Goal: Transaction & Acquisition: Purchase product/service

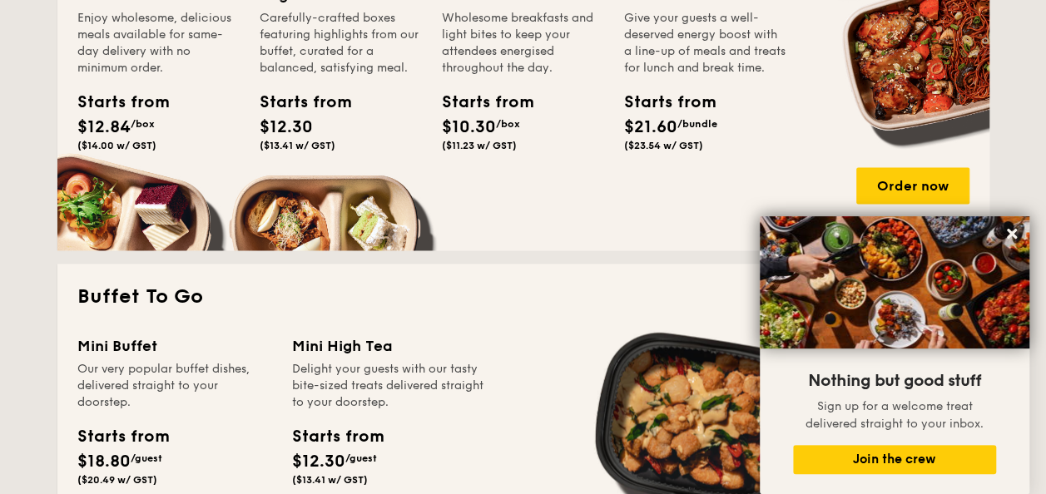
scroll to position [1165, 0]
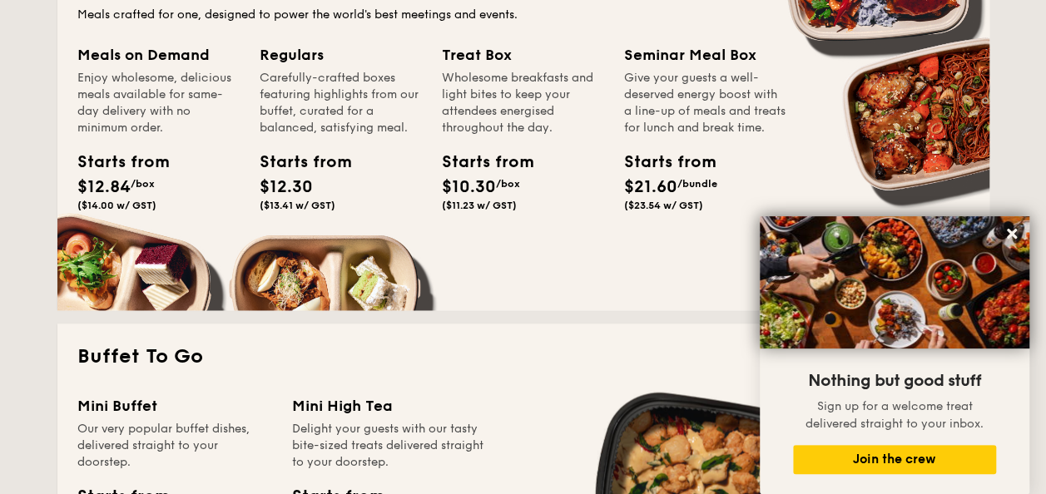
click at [198, 166] on div "Starts from $12.84 /box ($14.00 w/ GST)" at bounding box center [159, 184] width 176 height 68
click at [365, 178] on div "Starts from $12.30 ($13.41 w/ GST)" at bounding box center [341, 184] width 176 height 68
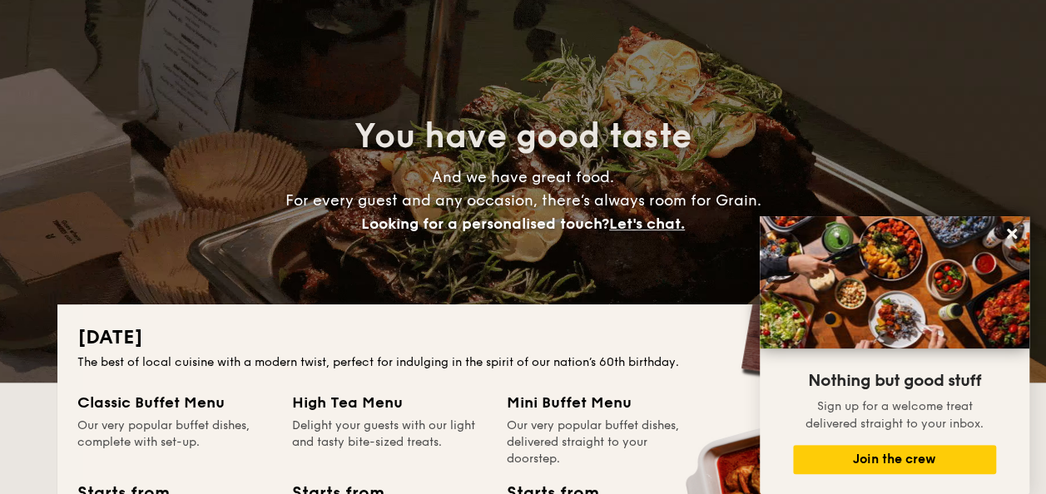
scroll to position [0, 0]
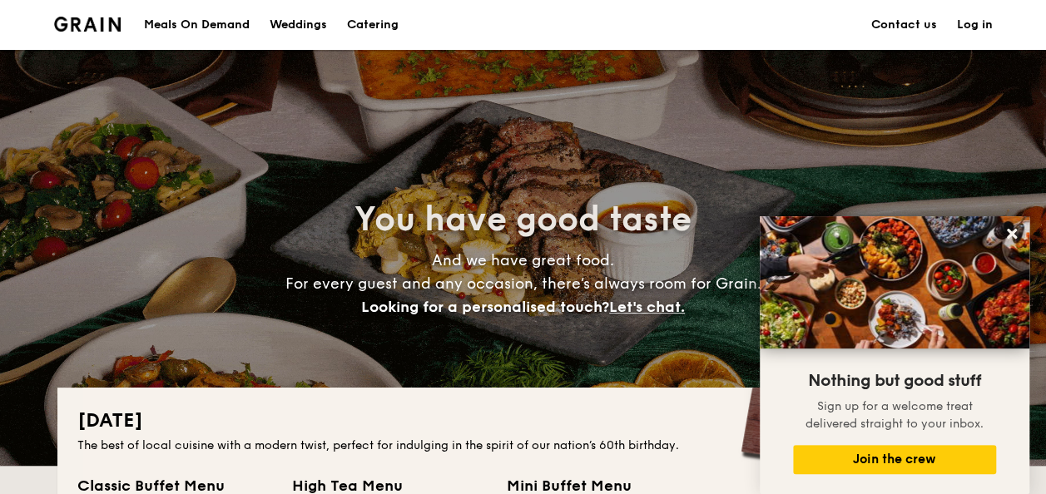
click at [208, 25] on div "Meals On Demand" at bounding box center [197, 25] width 106 height 50
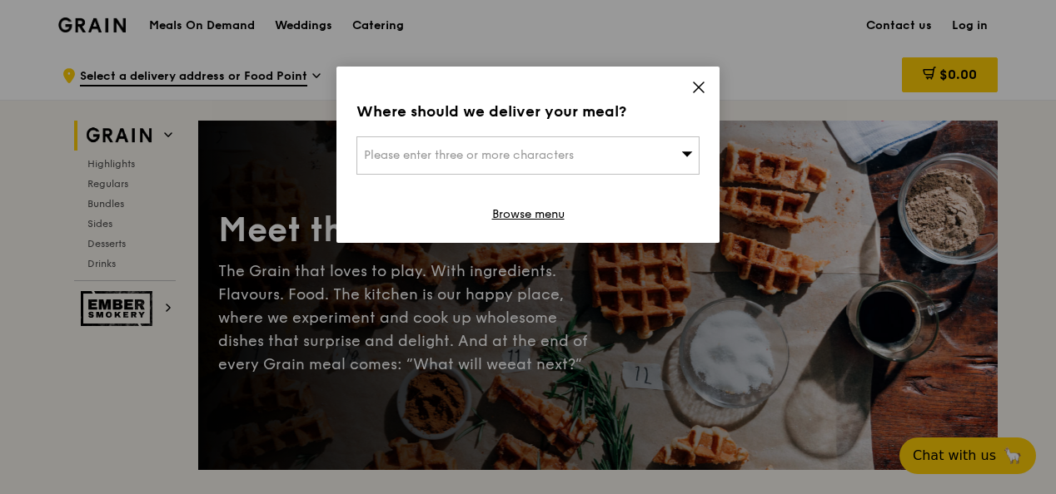
click at [698, 87] on icon at bounding box center [698, 87] width 10 height 10
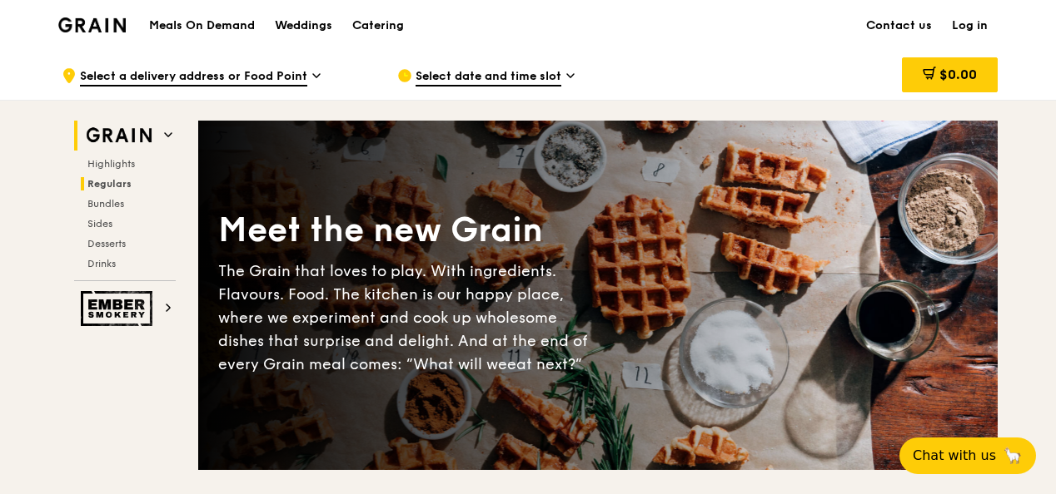
click at [129, 180] on span "Regulars" at bounding box center [109, 184] width 44 height 12
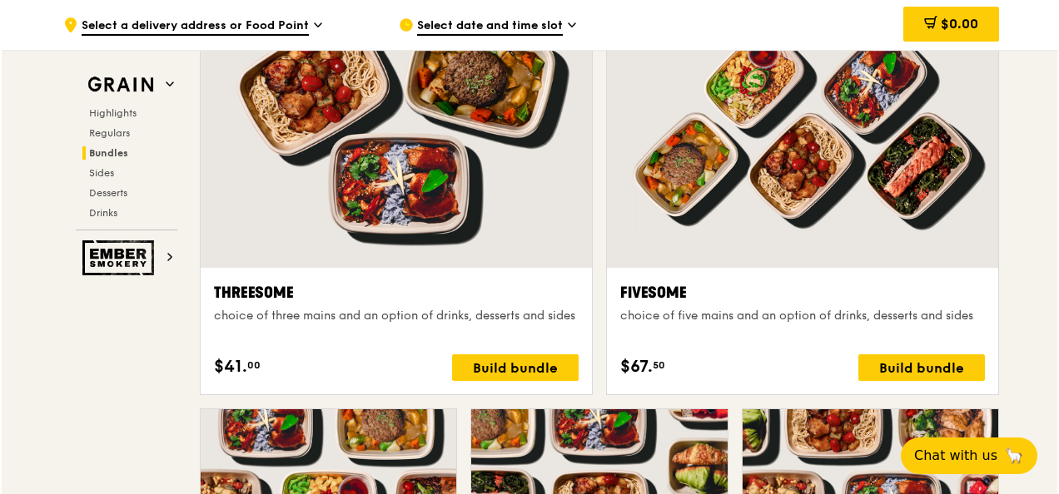
scroll to position [3008, 0]
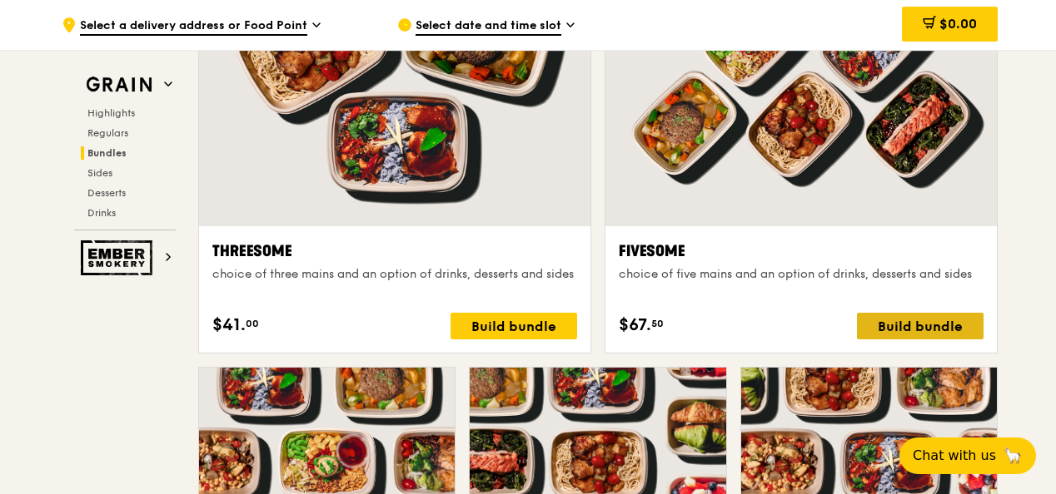
click at [904, 325] on div "Build bundle" at bounding box center [920, 326] width 127 height 27
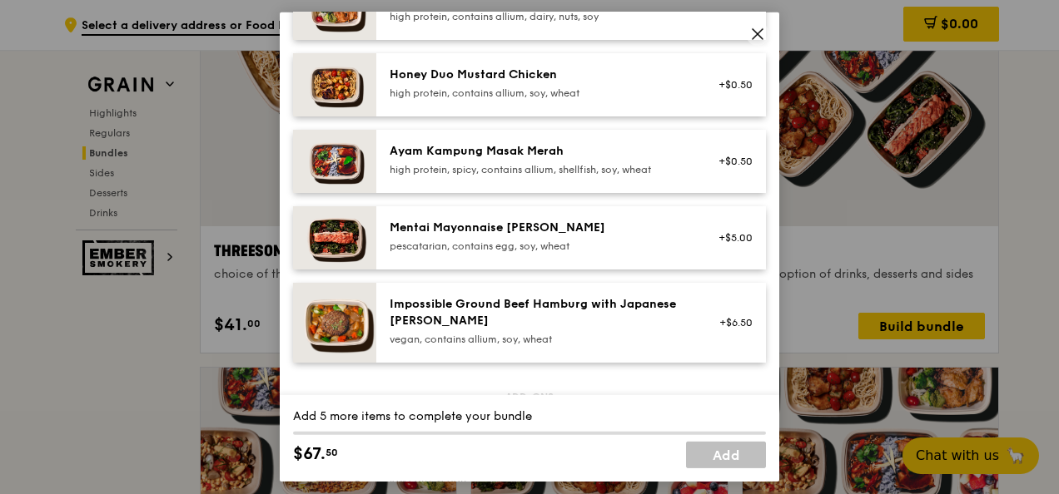
scroll to position [499, 0]
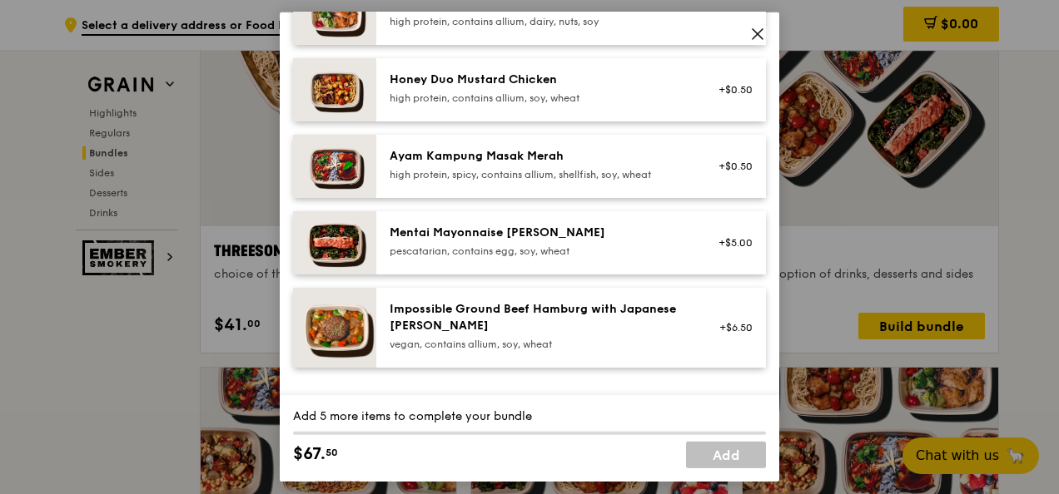
click at [537, 245] on div "pescatarian, contains egg, soy, wheat" at bounding box center [539, 251] width 299 height 13
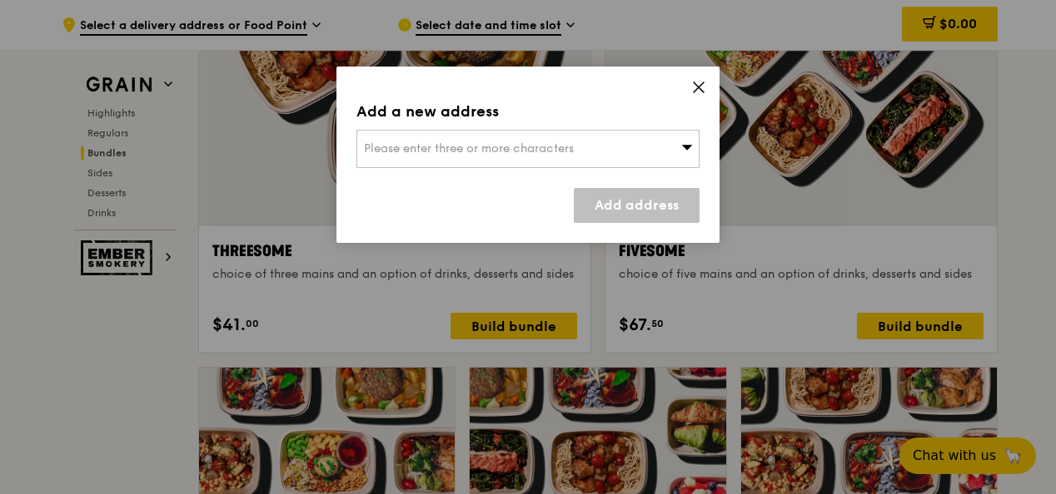
click at [608, 135] on div "Please enter three or more characters" at bounding box center [527, 149] width 343 height 38
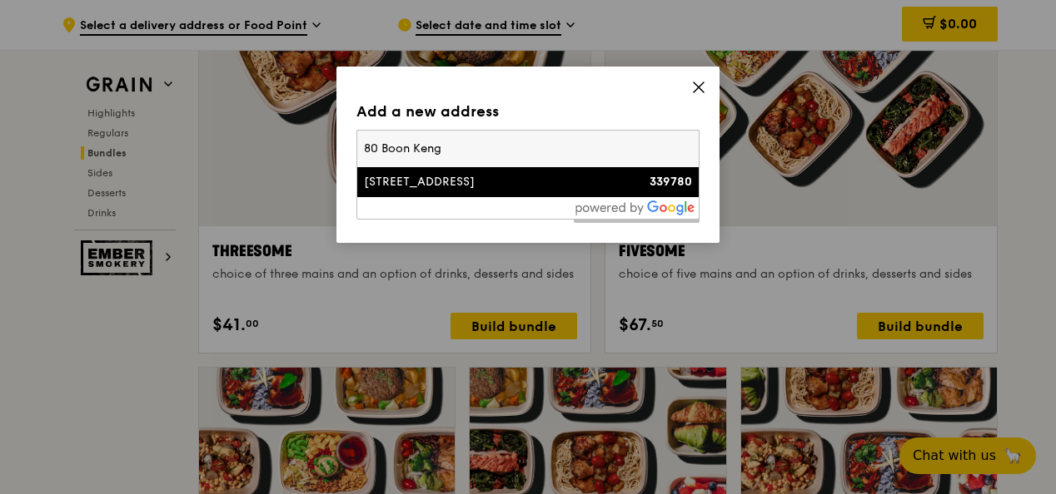
type input "80 Boon Keng"
click at [474, 185] on div "[STREET_ADDRESS]" at bounding box center [487, 182] width 246 height 17
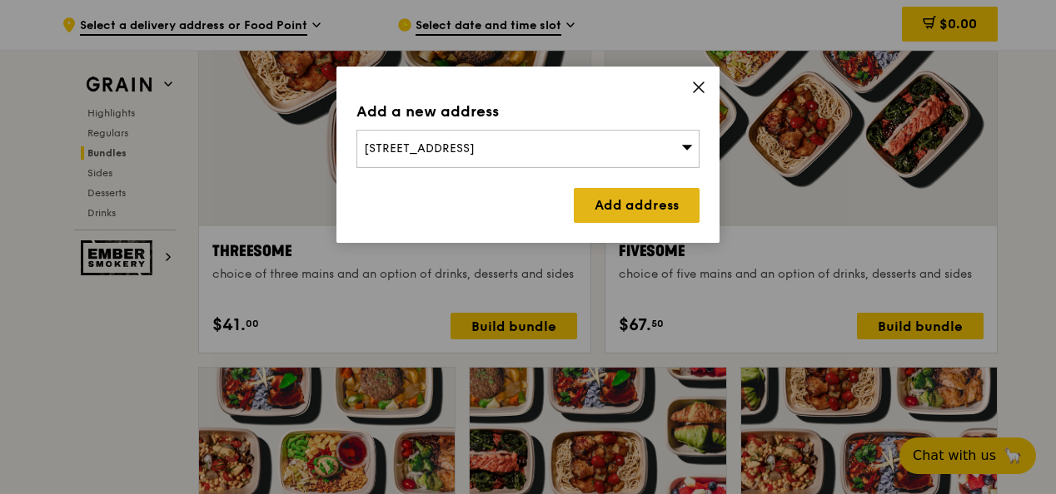
click at [626, 208] on link "Add address" at bounding box center [637, 205] width 126 height 35
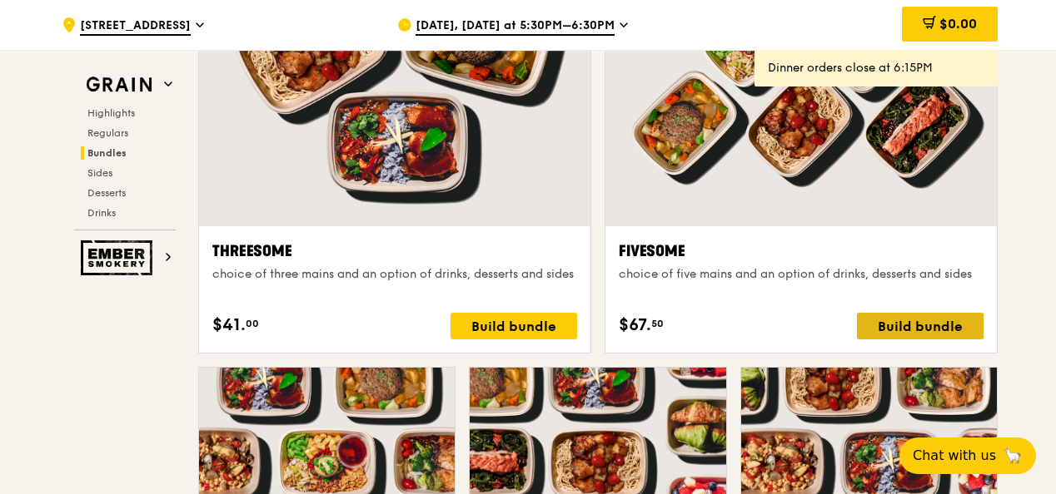
click at [897, 325] on div "Build bundle" at bounding box center [920, 326] width 127 height 27
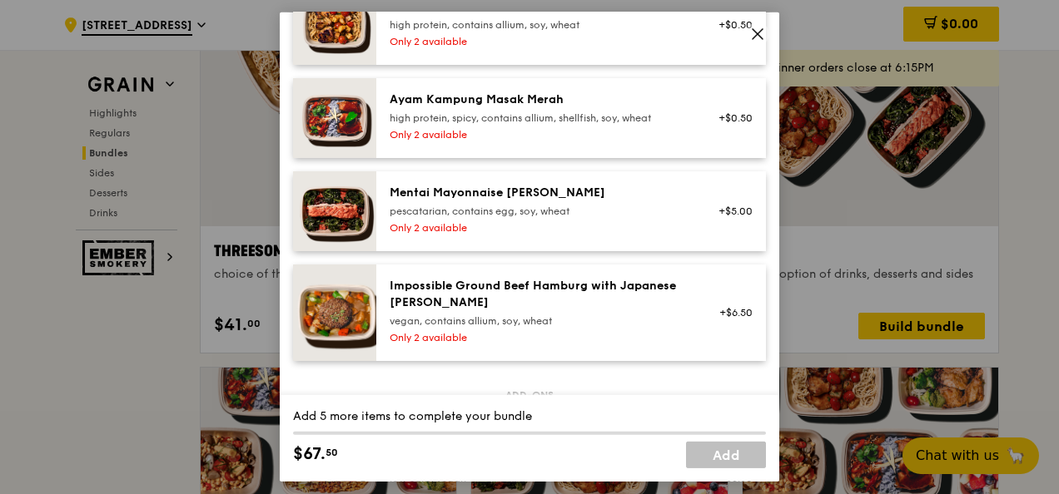
scroll to position [666, 0]
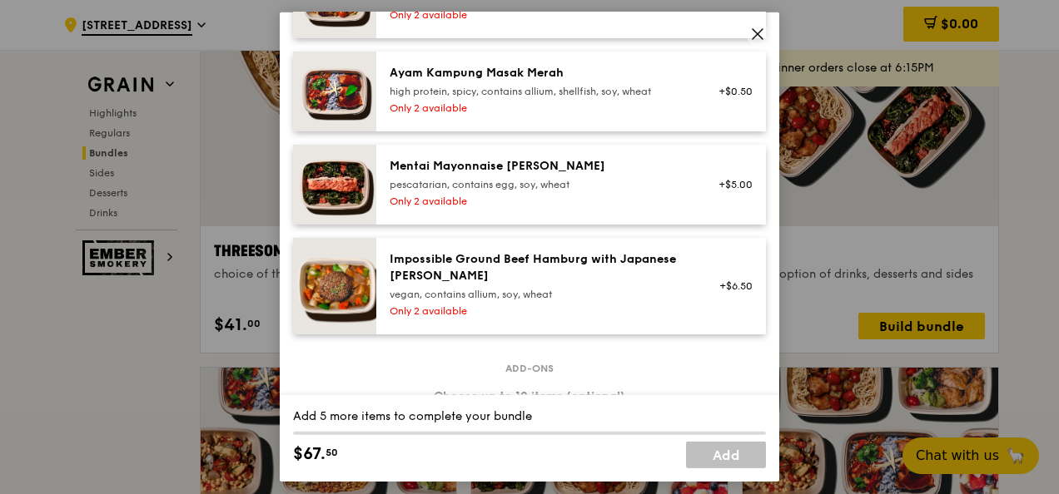
click at [750, 33] on icon at bounding box center [757, 34] width 15 height 15
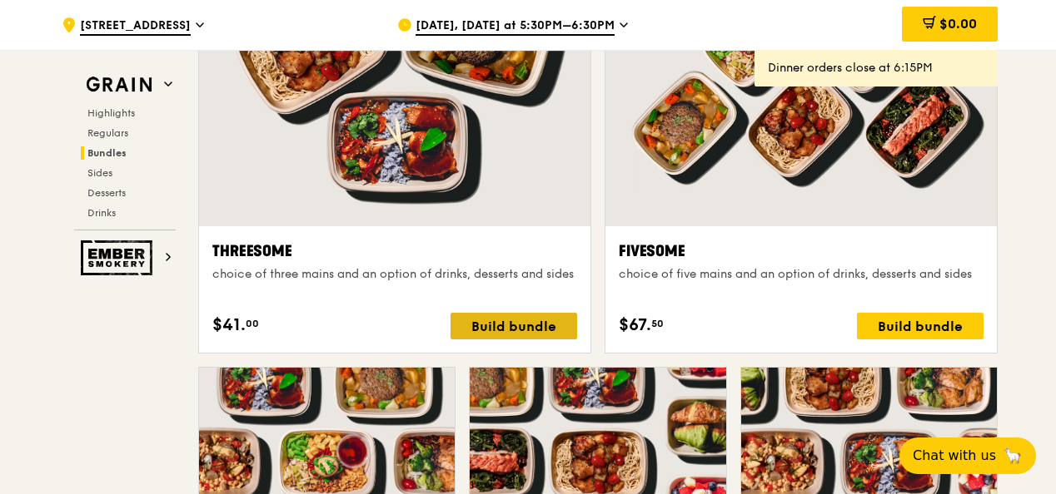
click at [502, 325] on div "Build bundle" at bounding box center [513, 326] width 127 height 27
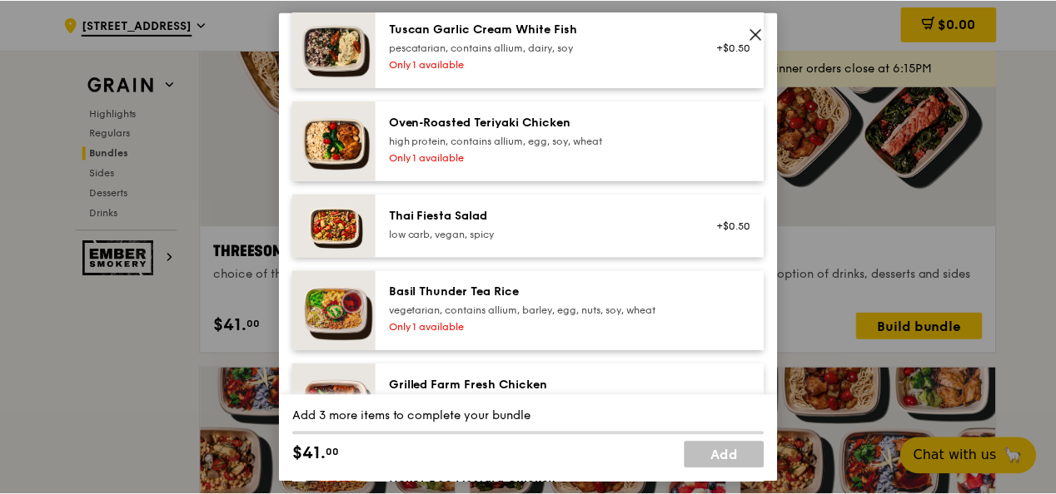
scroll to position [333, 0]
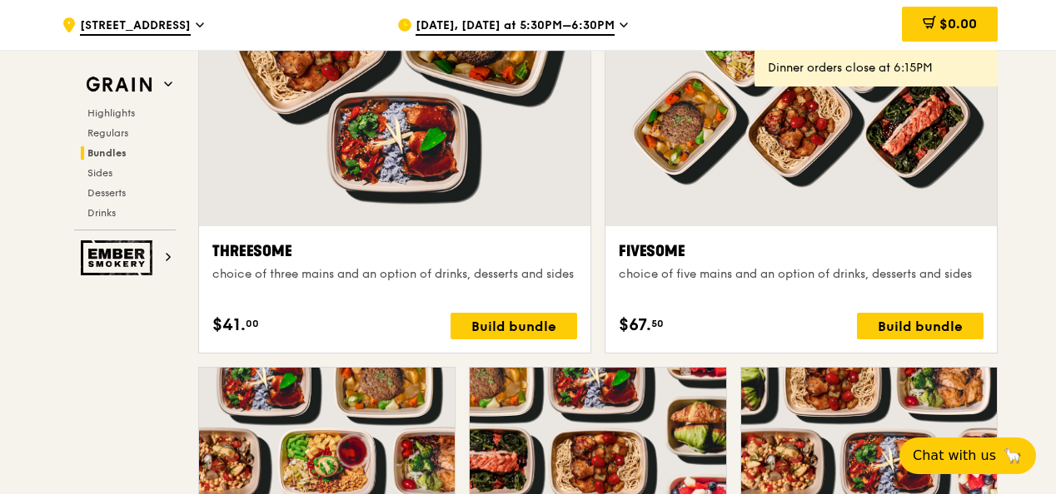
click at [538, 28] on span "[DATE], [DATE] at 5:30PM–6:30PM" at bounding box center [514, 26] width 199 height 18
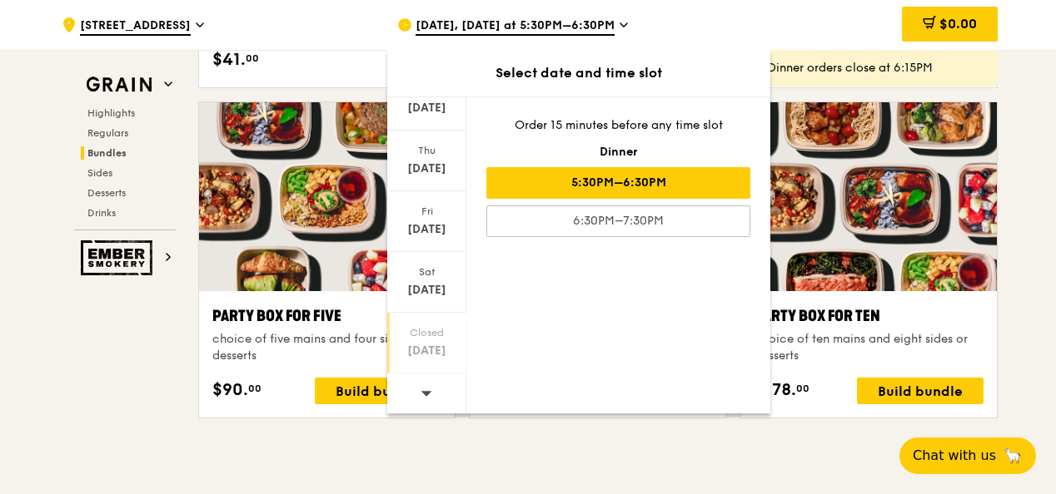
scroll to position [3341, 0]
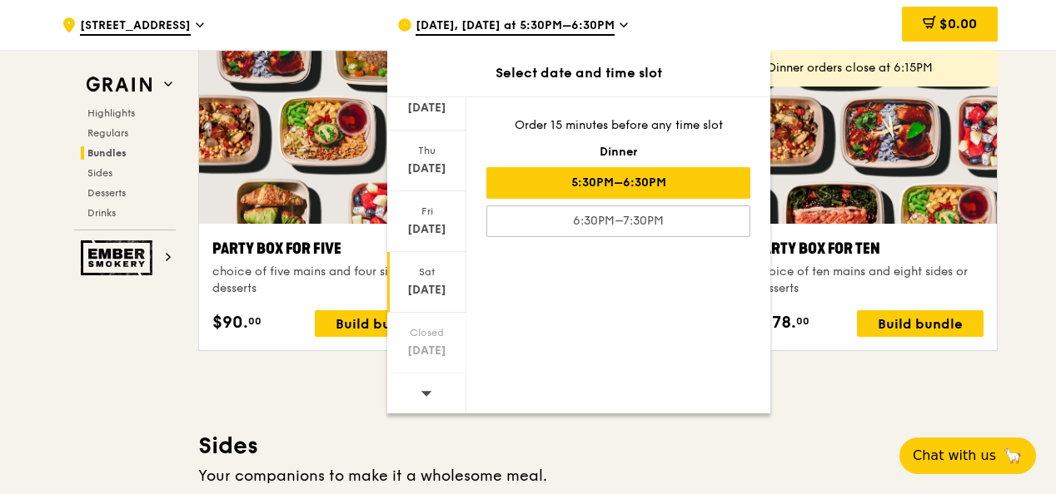
click at [423, 295] on div "[DATE]" at bounding box center [427, 290] width 74 height 17
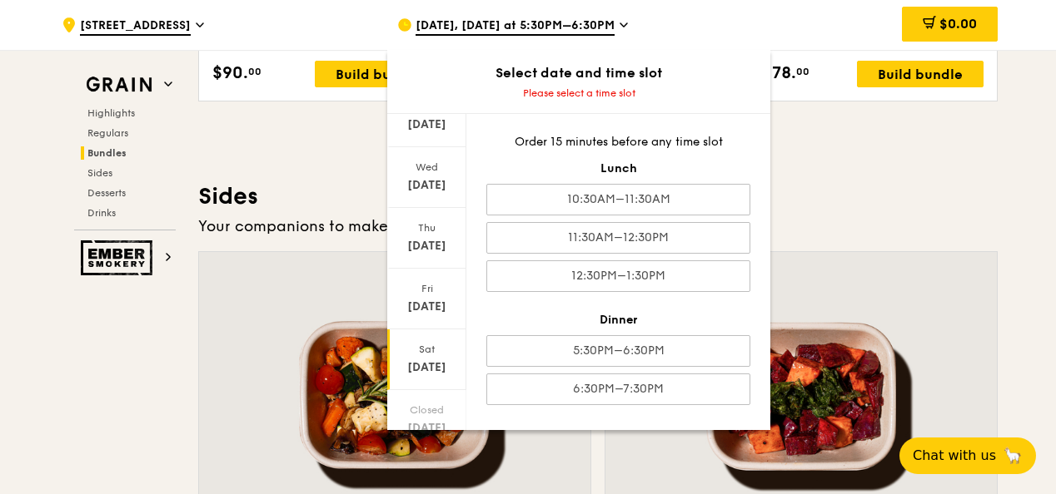
scroll to position [26, 0]
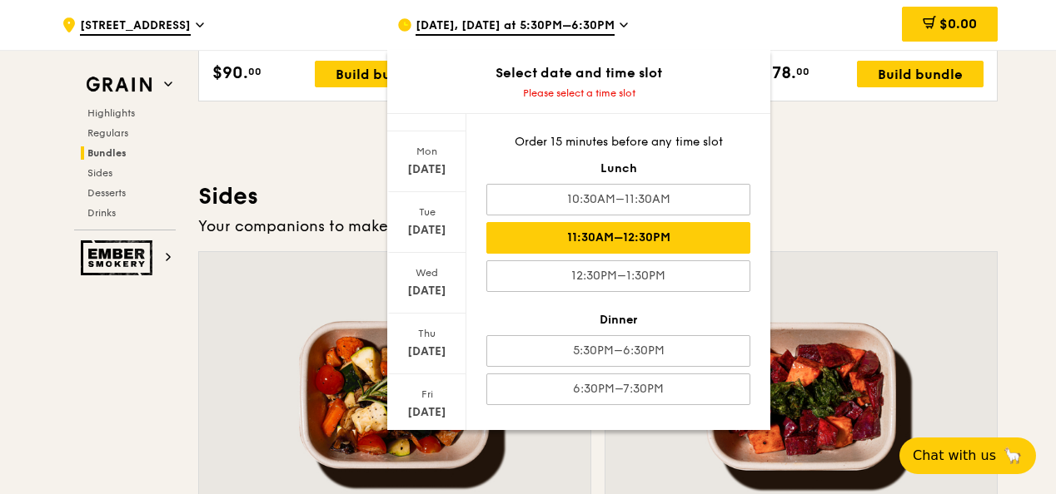
click at [671, 230] on div "11:30AM–12:30PM" at bounding box center [618, 238] width 264 height 32
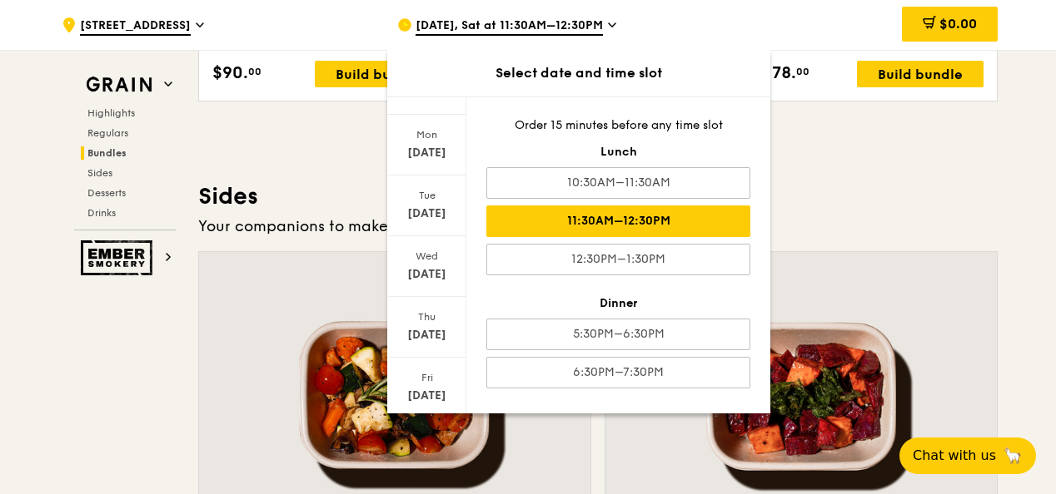
click at [319, 285] on div at bounding box center [394, 396] width 391 height 289
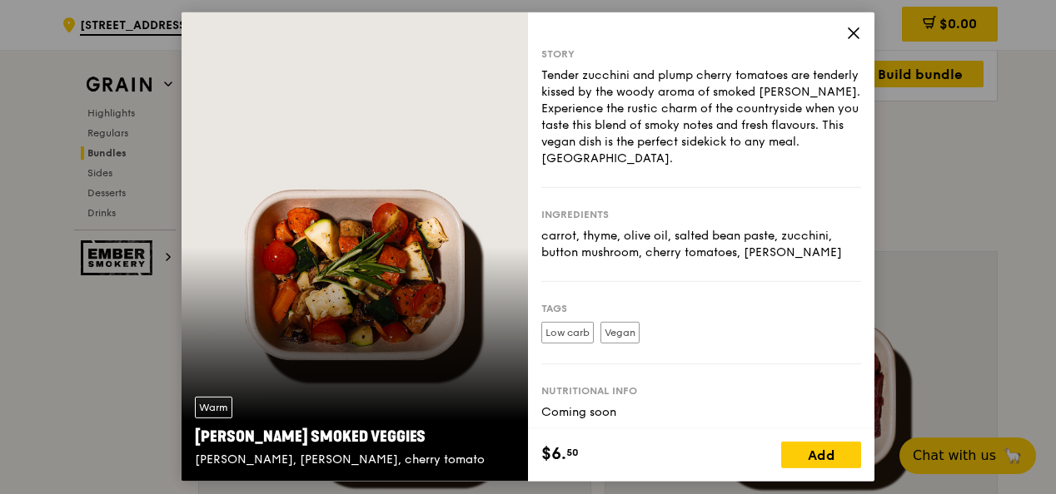
click at [851, 34] on icon at bounding box center [853, 33] width 10 height 10
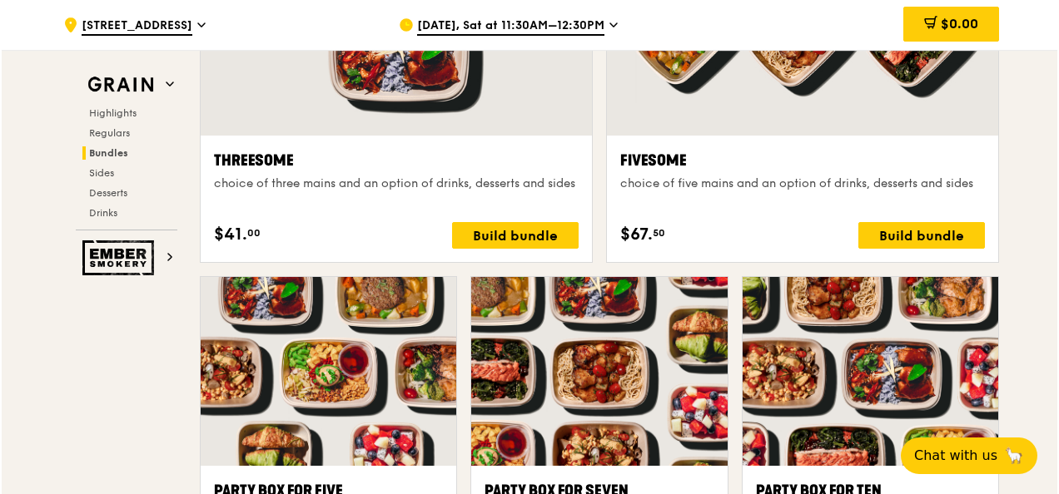
scroll to position [3008, 0]
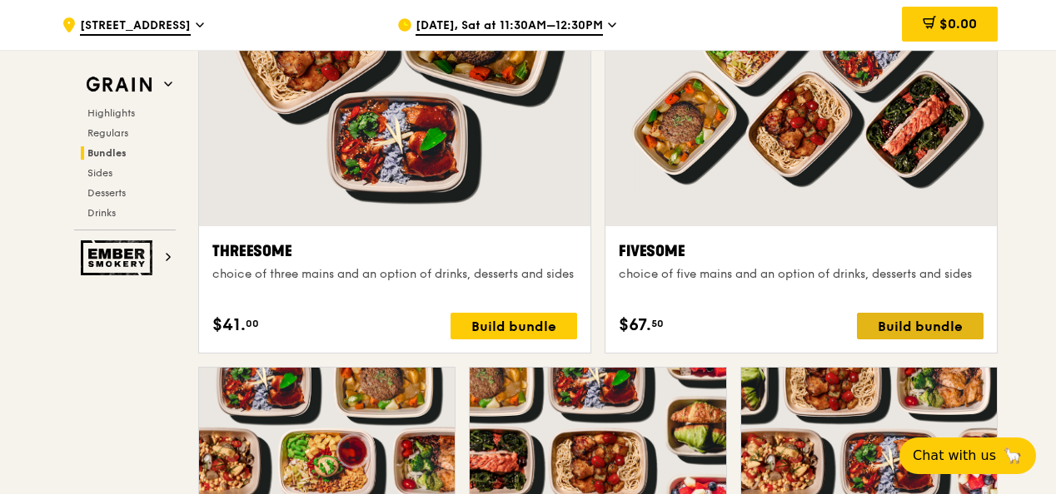
click at [936, 319] on div "Build bundle" at bounding box center [920, 326] width 127 height 27
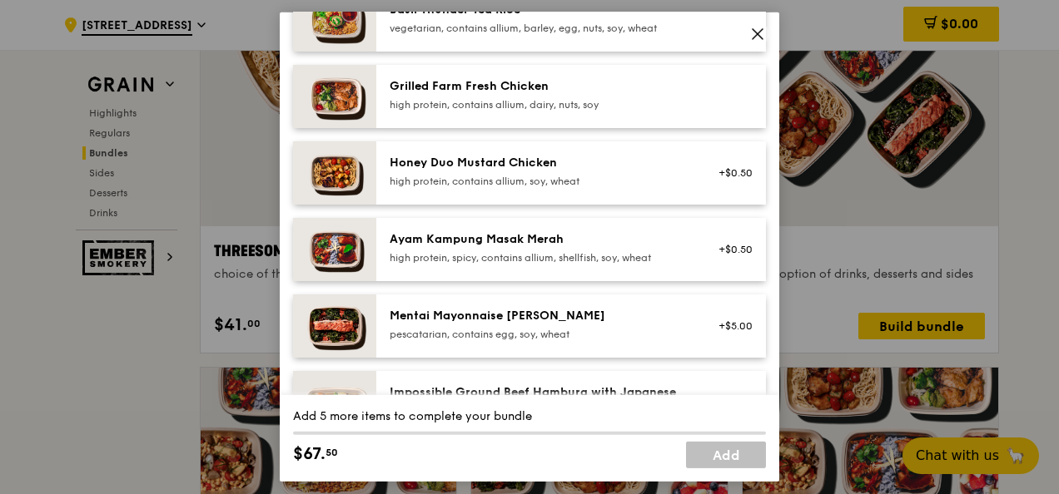
scroll to position [499, 0]
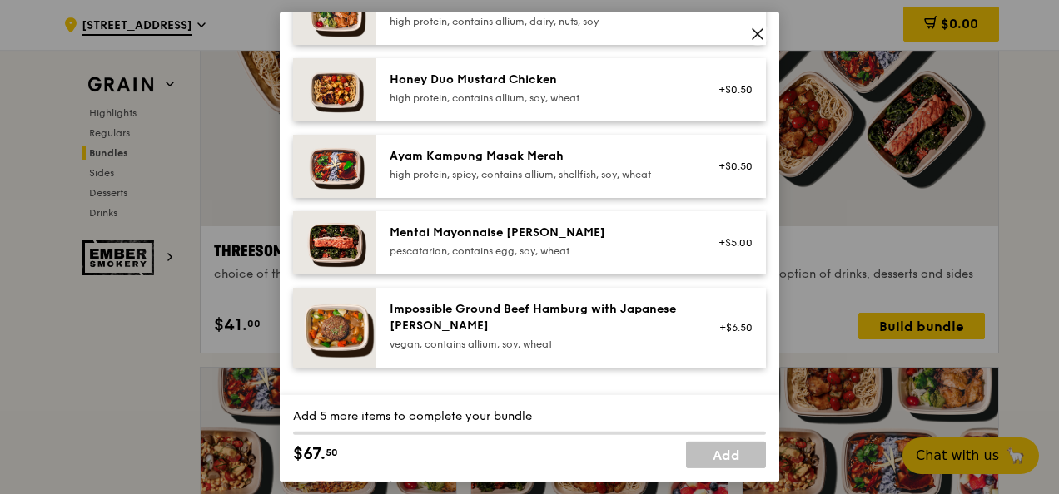
click at [552, 254] on div "pescatarian, contains egg, soy, wheat" at bounding box center [539, 251] width 299 height 13
click at [471, 241] on div "Mentai Mayonnaise [PERSON_NAME] pescatarian, contains egg, soy, wheat" at bounding box center [539, 241] width 299 height 33
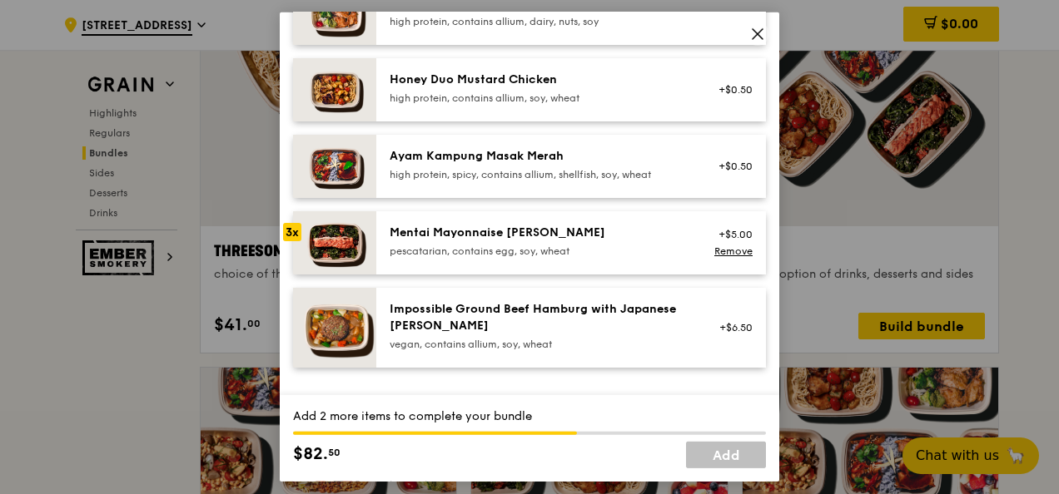
click at [471, 241] on div "Mentai Mayonnaise [PERSON_NAME] pescatarian, contains egg, soy, wheat" at bounding box center [539, 241] width 299 height 33
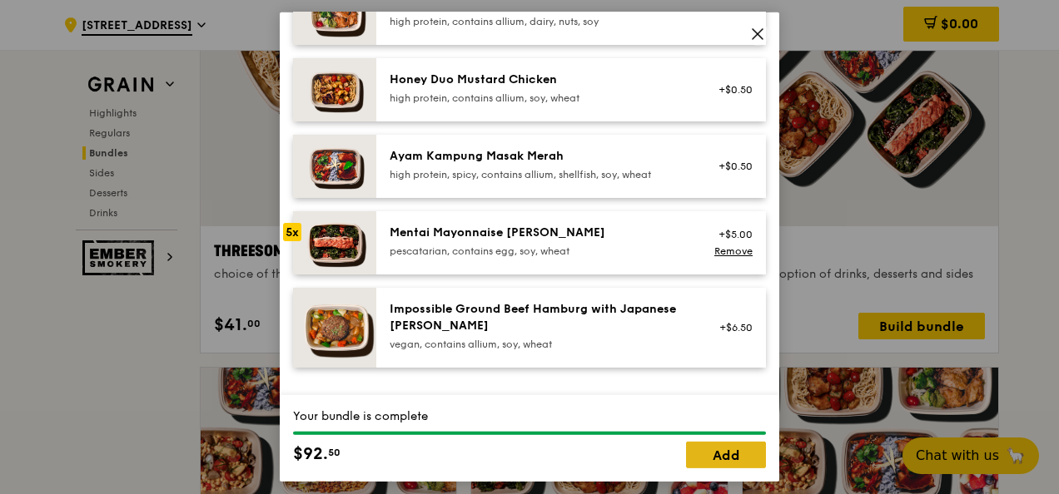
click at [726, 462] on link "Add" at bounding box center [726, 455] width 80 height 27
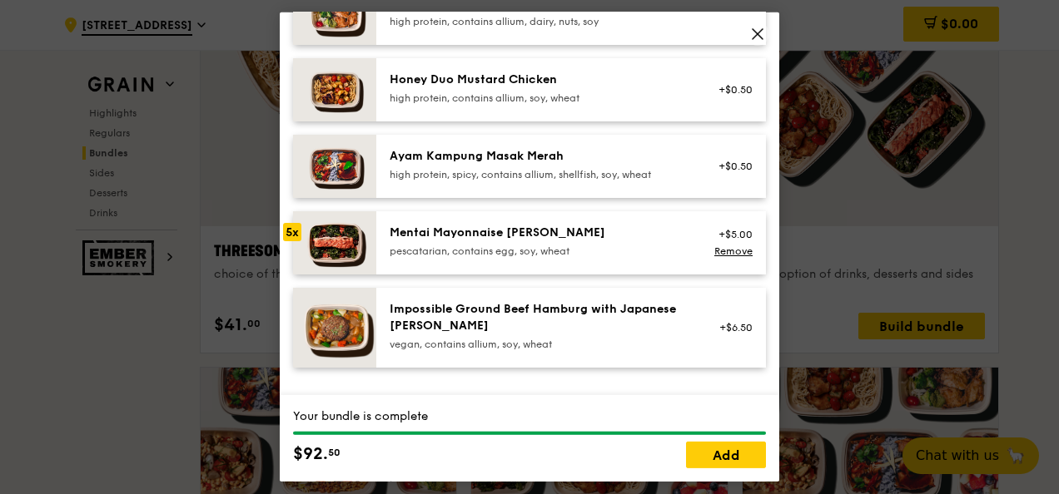
scroll to position [3008, 0]
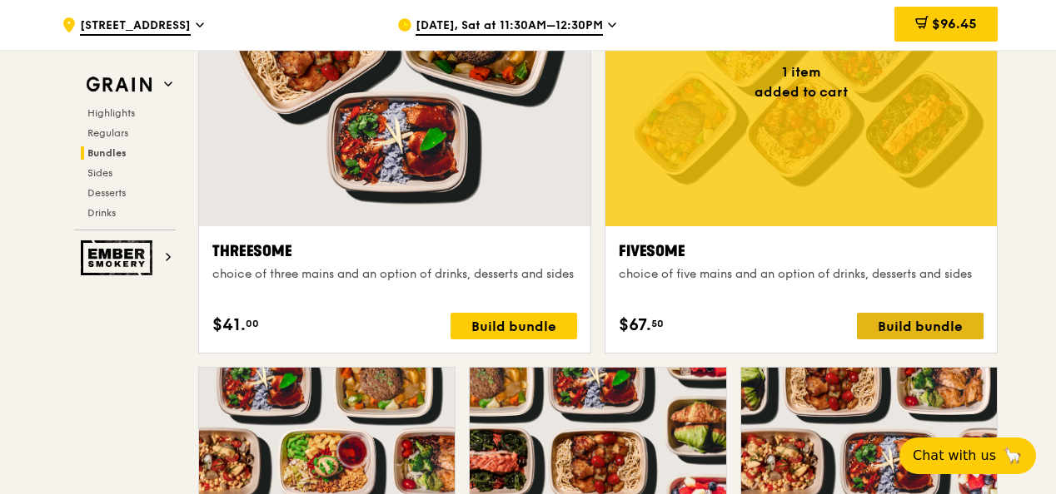
click at [899, 313] on div "Build bundle" at bounding box center [920, 326] width 127 height 27
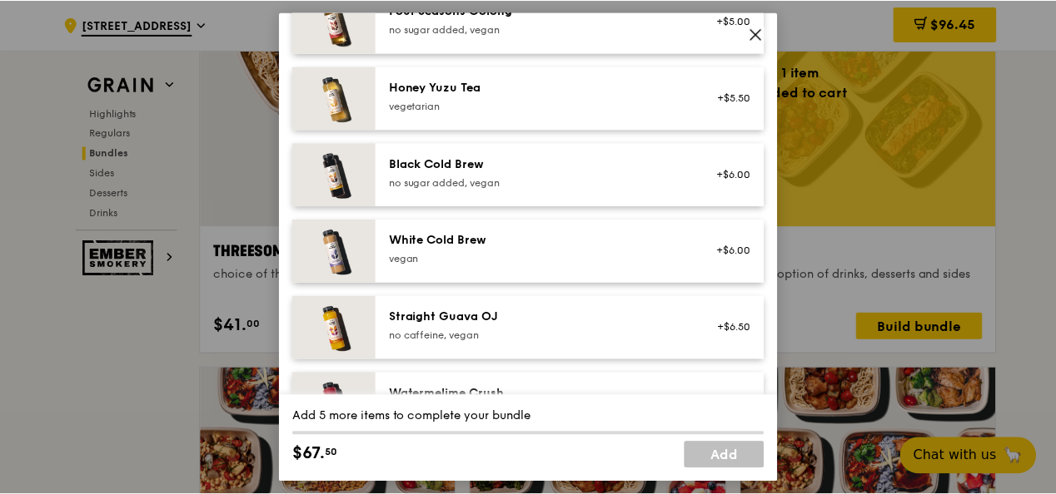
scroll to position [2088, 0]
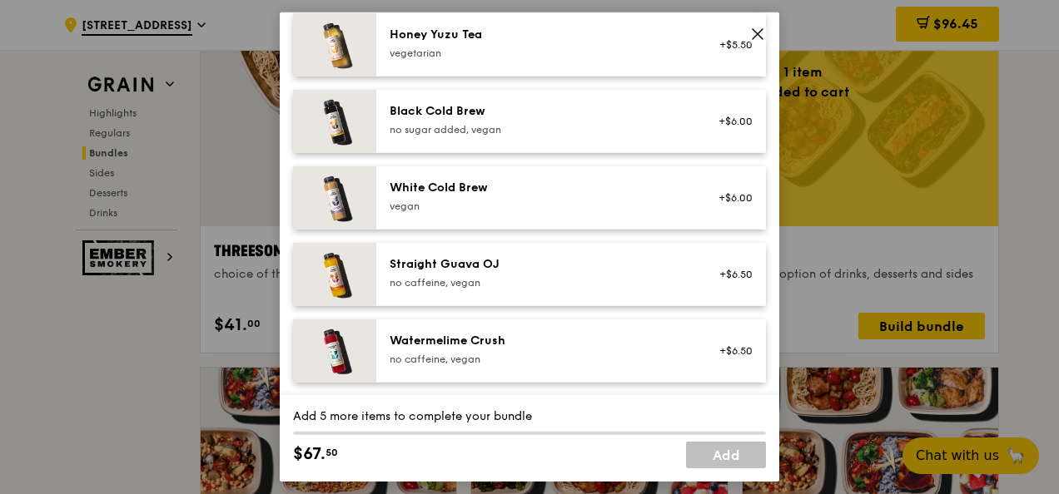
click at [601, 442] on div "Add 5 more items to complete your bundle $67. 50 Add" at bounding box center [529, 438] width 499 height 87
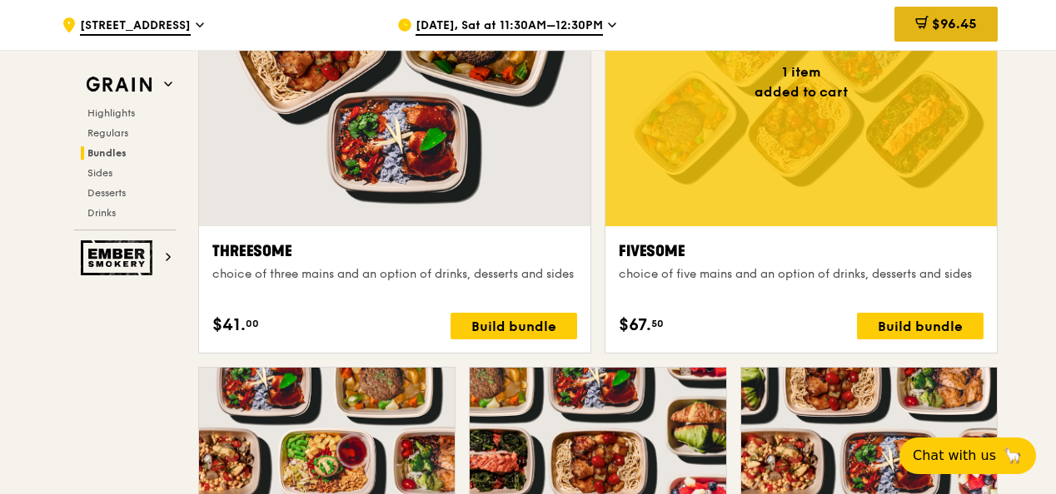
click at [959, 17] on span "$96.45" at bounding box center [953, 24] width 45 height 16
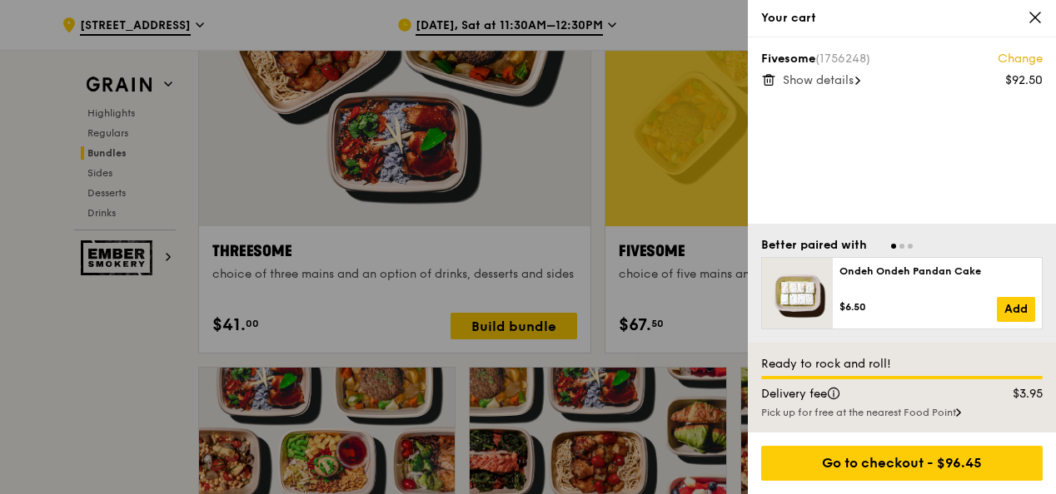
click at [834, 79] on span "Show details" at bounding box center [817, 80] width 71 height 14
click at [1035, 19] on icon at bounding box center [1034, 17] width 15 height 15
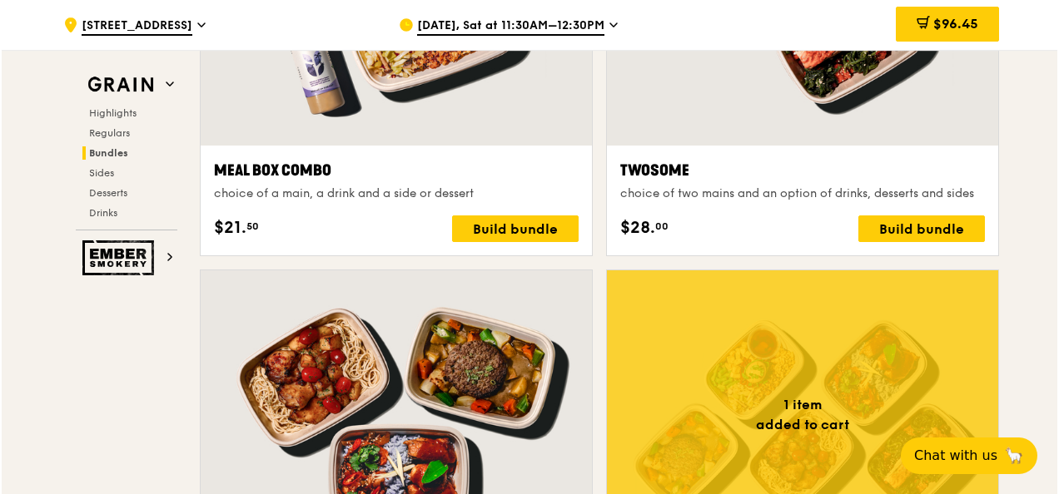
scroll to position [2675, 0]
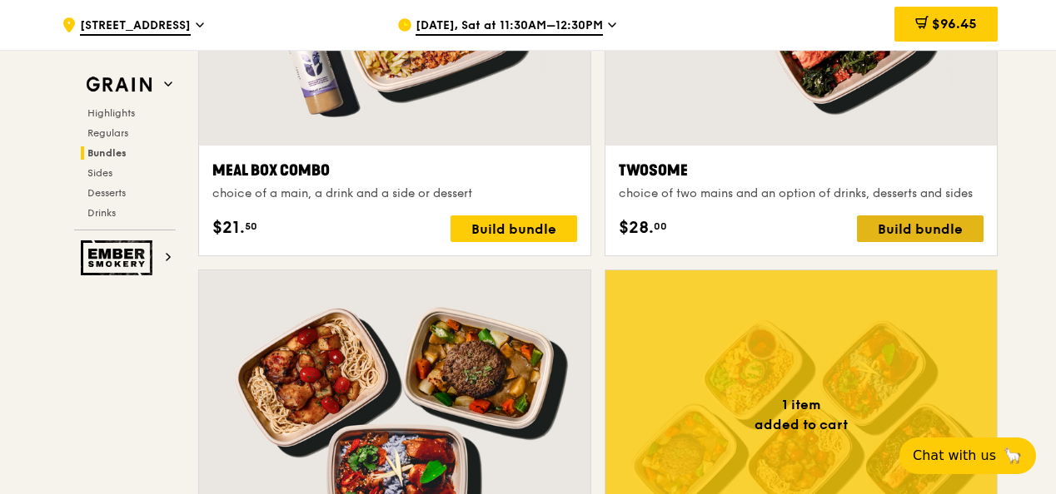
click at [912, 226] on div "Build bundle" at bounding box center [920, 229] width 127 height 27
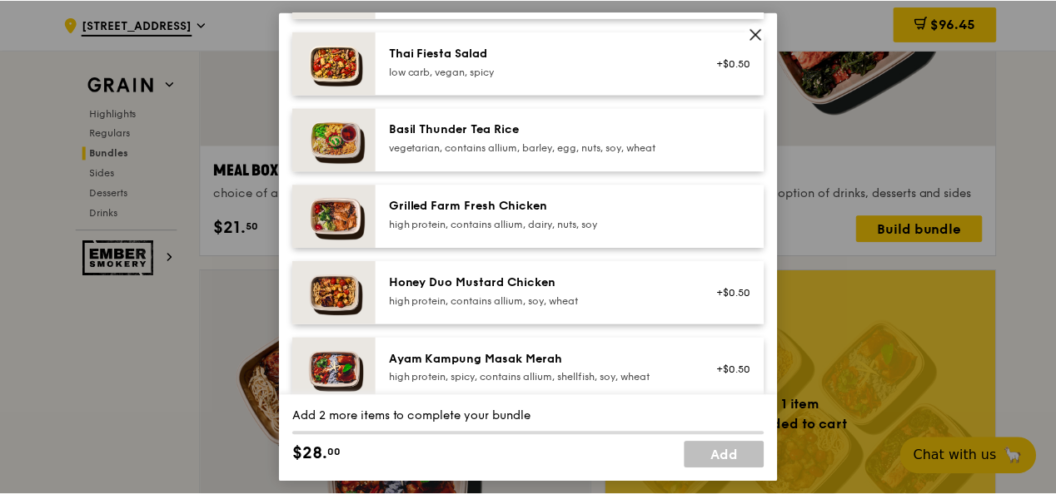
scroll to position [333, 0]
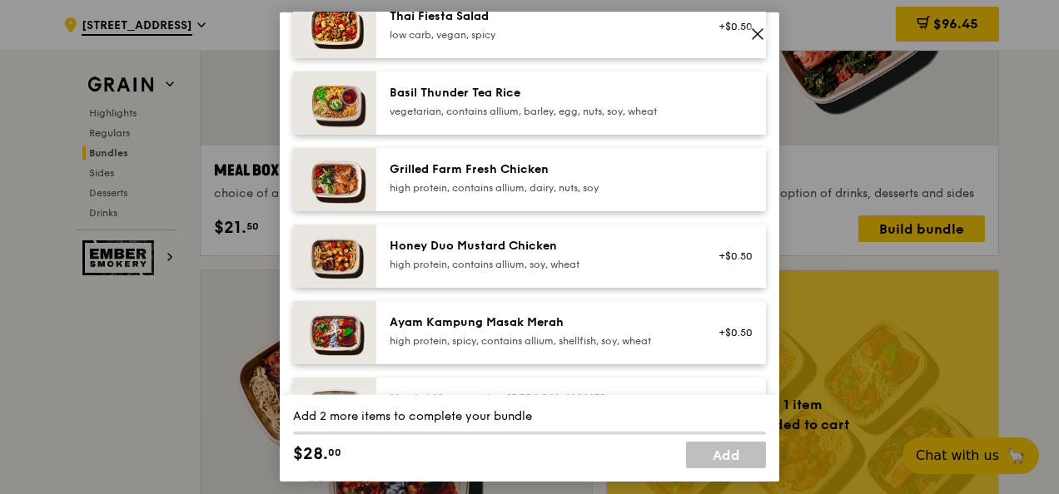
click at [586, 266] on div "high protein, contains allium, soy, wheat" at bounding box center [539, 264] width 299 height 13
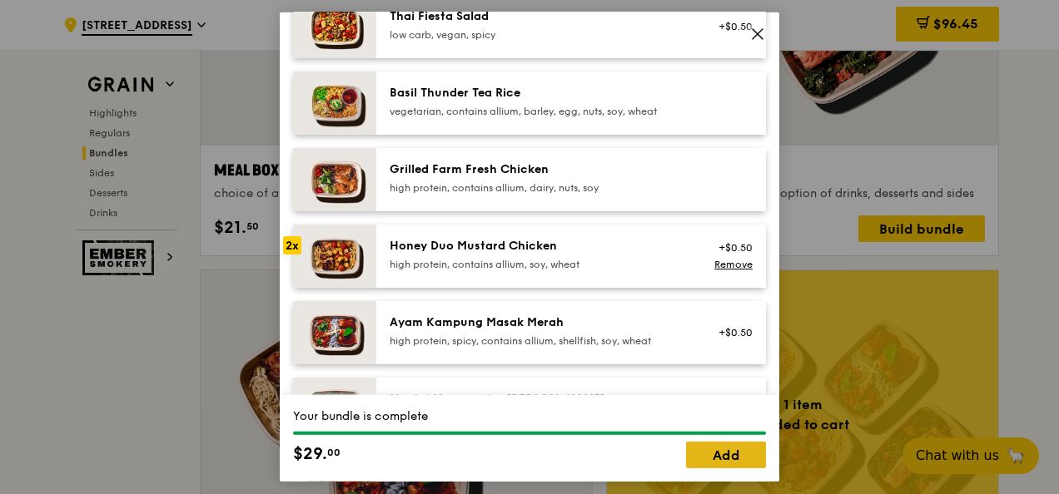
click at [733, 461] on link "Add" at bounding box center [726, 455] width 80 height 27
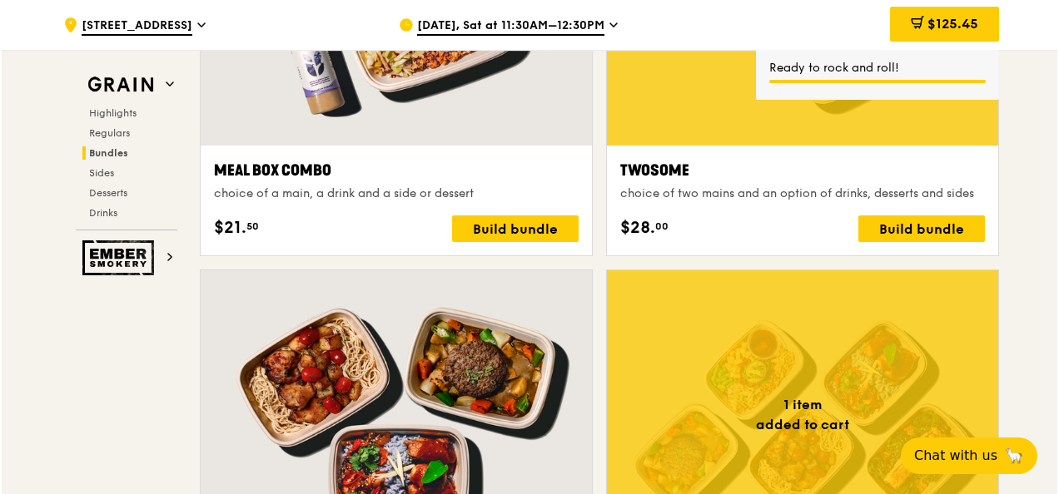
scroll to position [2925, 0]
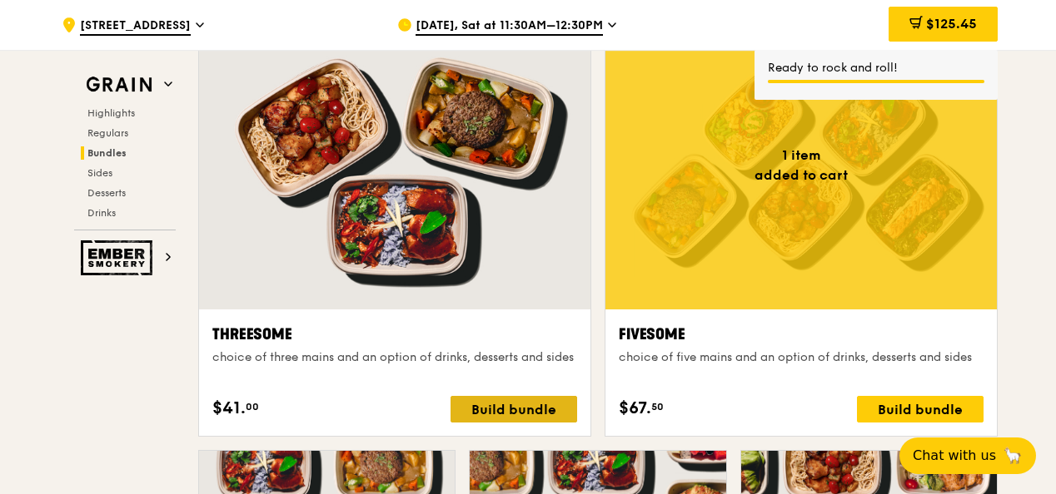
click at [512, 404] on div "Build bundle" at bounding box center [513, 409] width 127 height 27
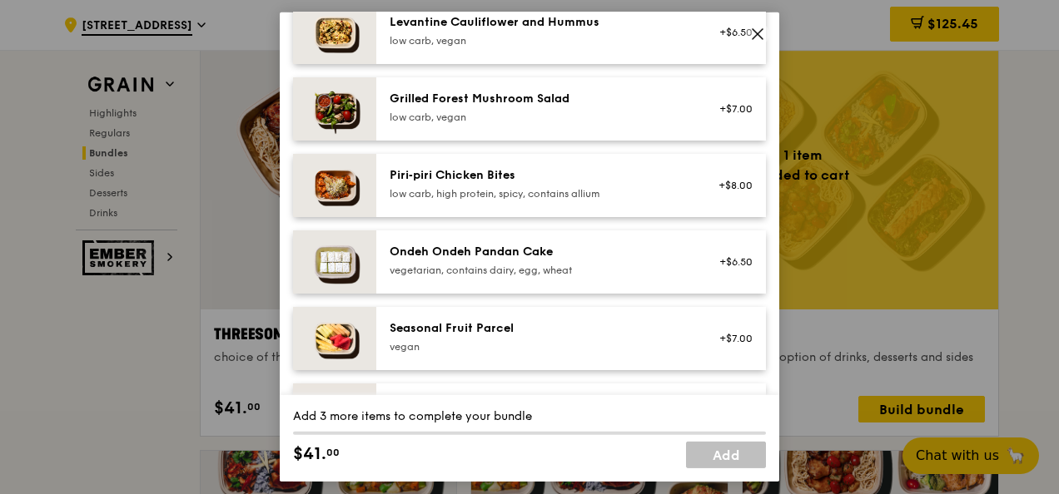
scroll to position [999, 0]
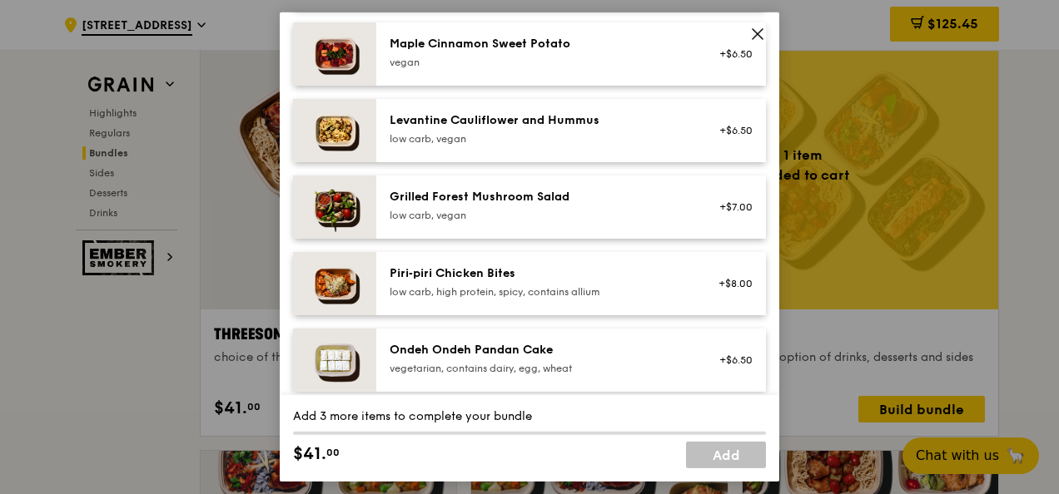
click at [489, 210] on div "low carb, vegan" at bounding box center [539, 215] width 299 height 13
click at [758, 27] on icon at bounding box center [757, 34] width 15 height 15
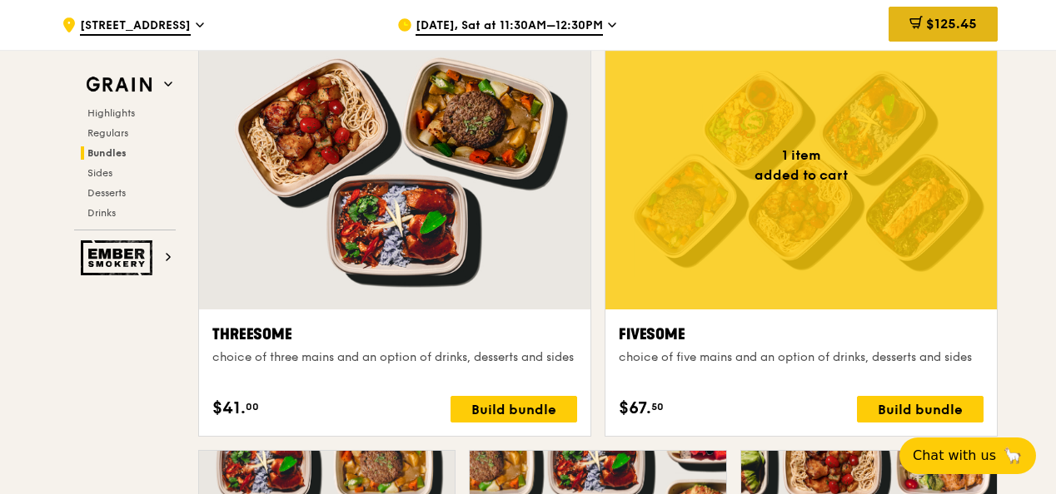
click at [961, 28] on span "$125.45" at bounding box center [951, 24] width 51 height 16
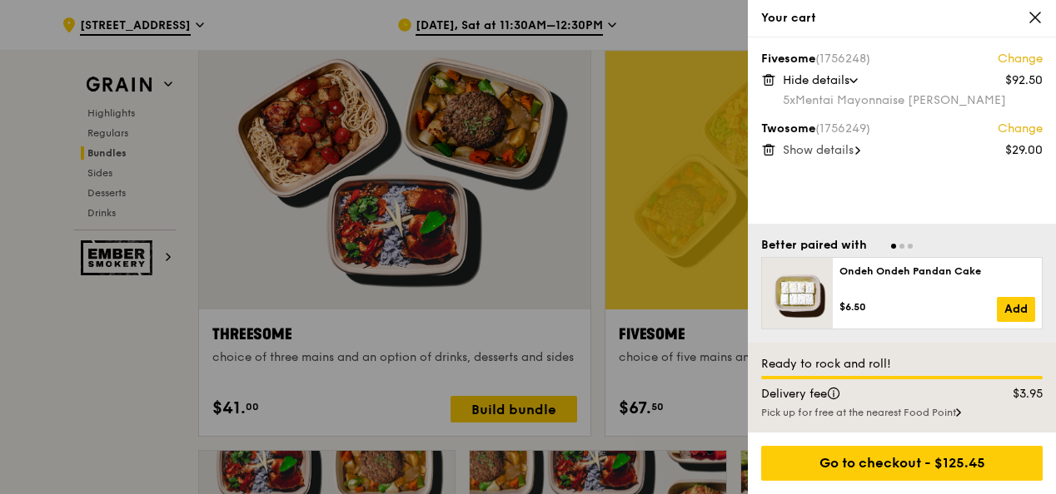
click at [1022, 130] on link "Change" at bounding box center [1019, 129] width 45 height 17
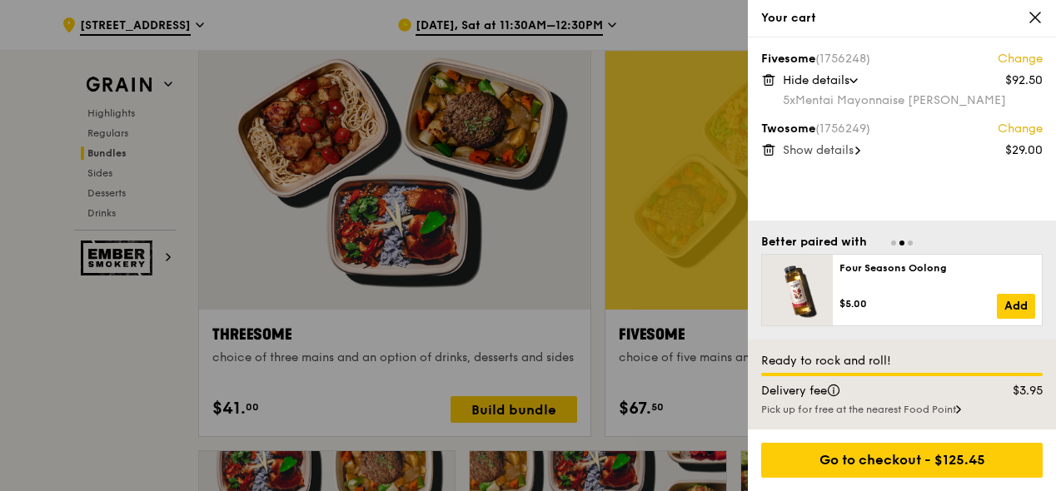
click at [766, 147] on icon at bounding box center [768, 146] width 4 height 2
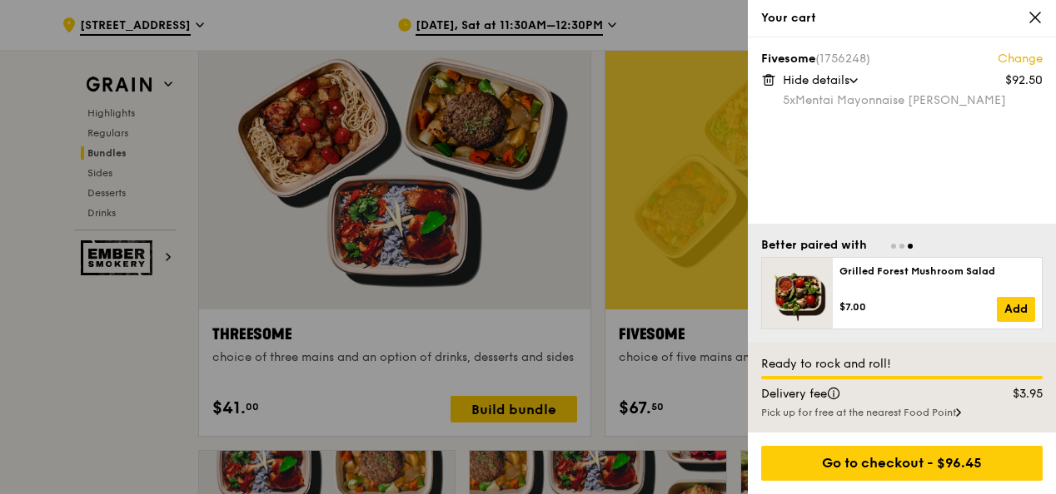
click at [521, 405] on div at bounding box center [528, 247] width 1056 height 494
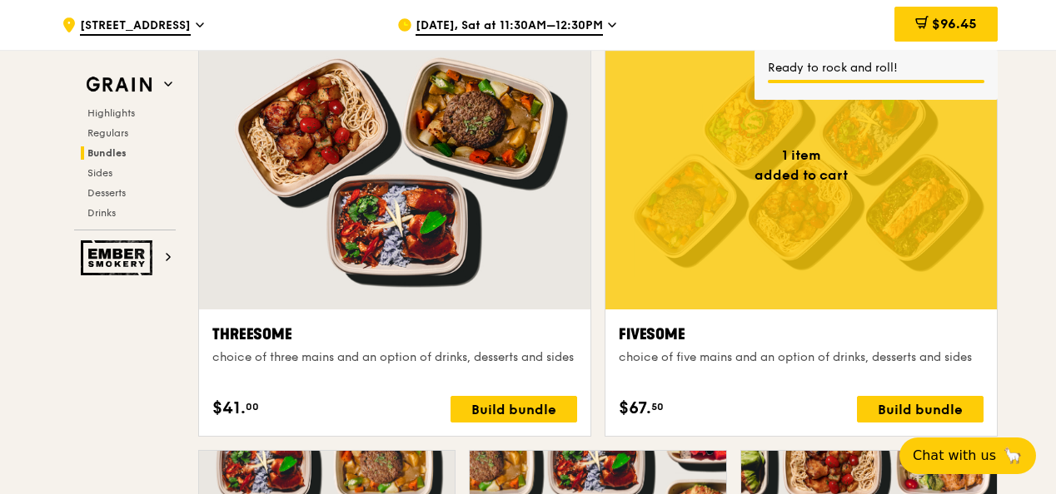
click at [521, 405] on div "Build bundle" at bounding box center [513, 409] width 127 height 27
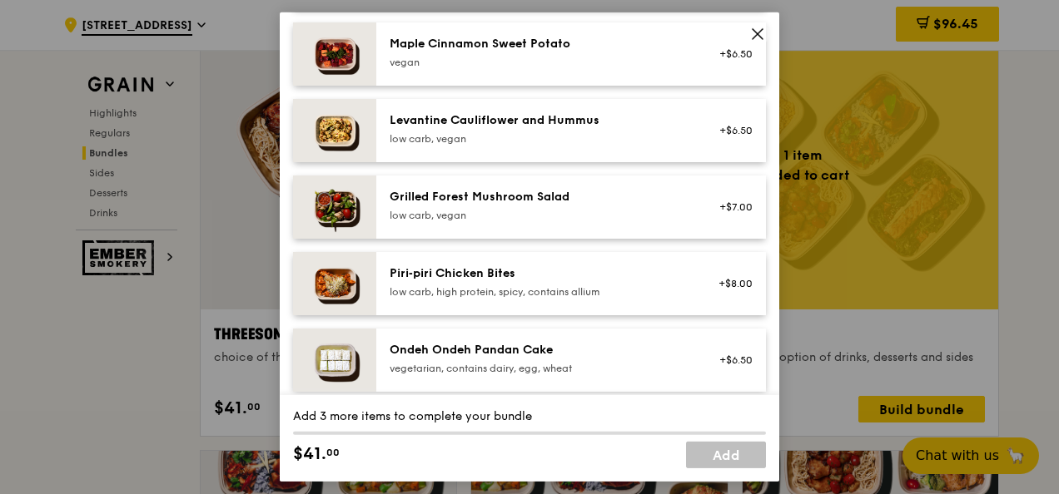
click at [476, 210] on div "low carb, vegan" at bounding box center [539, 215] width 299 height 13
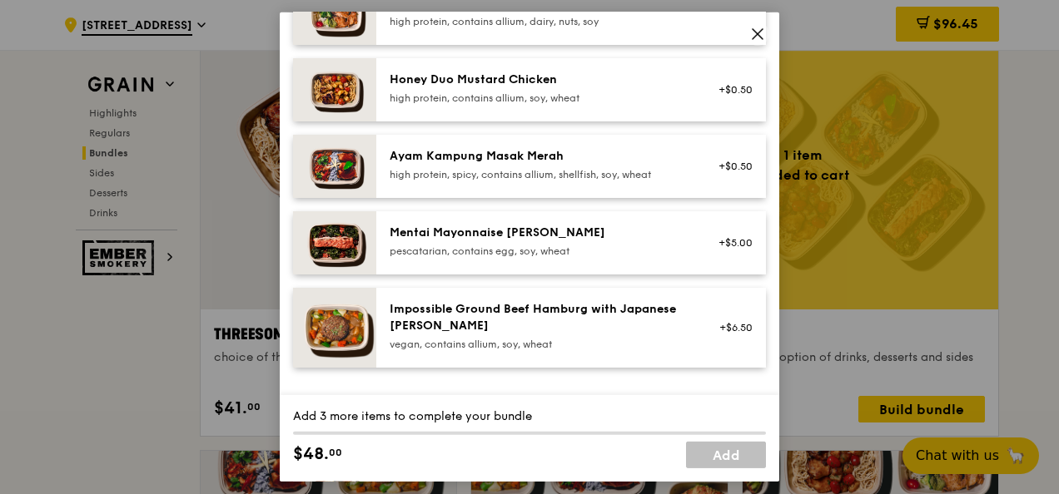
scroll to position [333, 0]
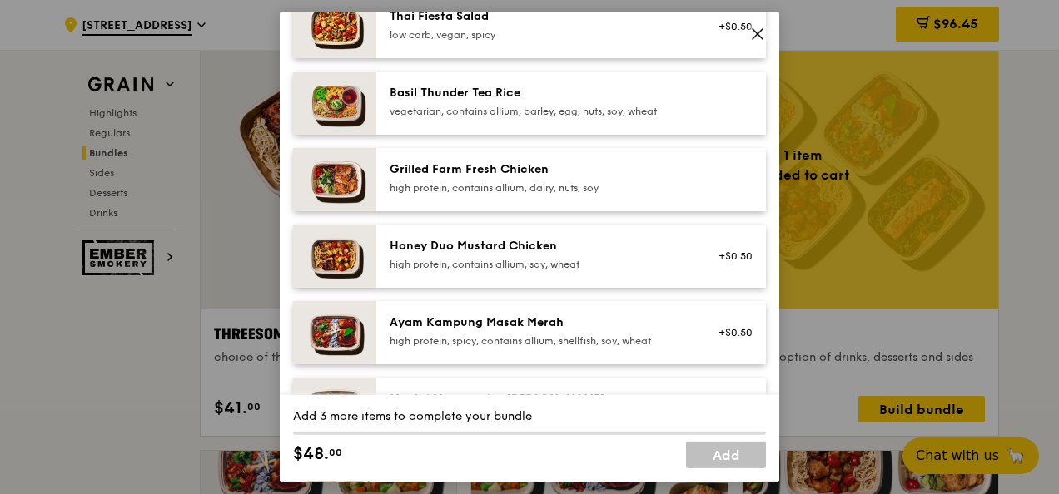
click at [479, 247] on div "Honey Duo Mustard Chicken" at bounding box center [539, 246] width 299 height 17
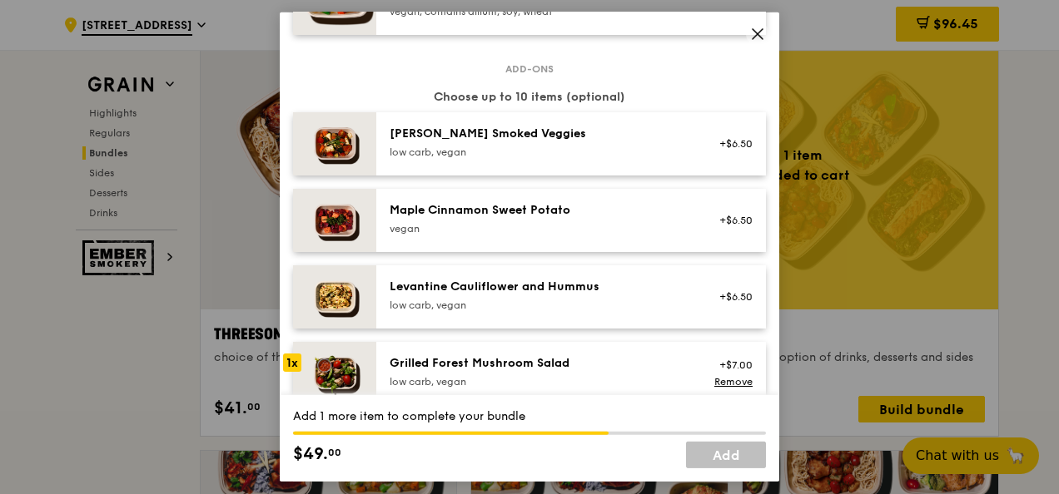
scroll to position [832, 0]
click at [510, 355] on div "Grilled Forest Mushroom Salad" at bounding box center [539, 363] width 299 height 17
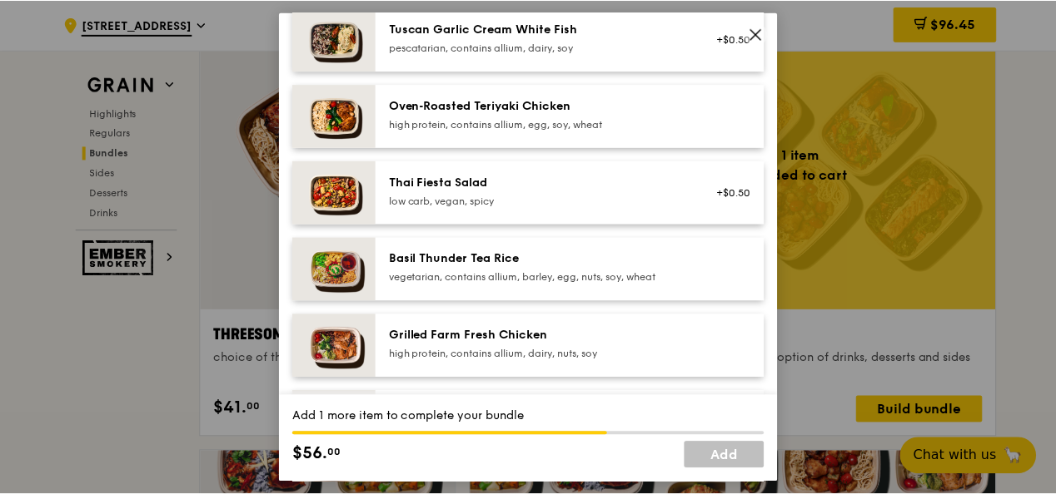
scroll to position [83, 0]
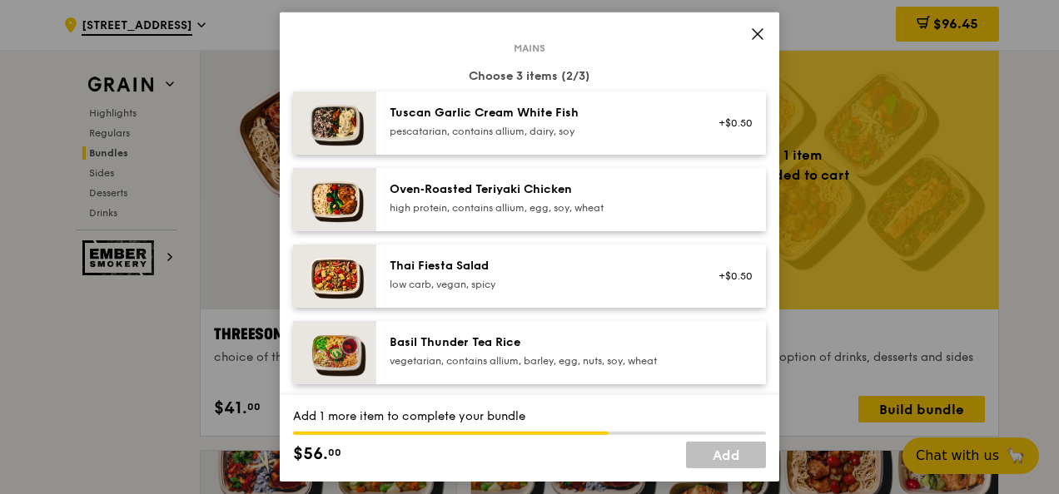
click at [756, 38] on icon at bounding box center [757, 34] width 15 height 15
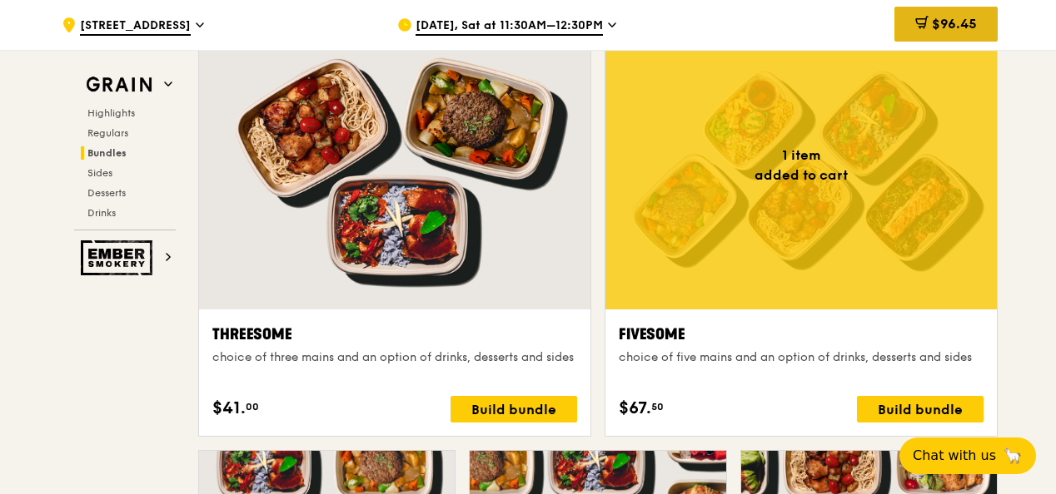
click at [964, 17] on span "$96.45" at bounding box center [953, 24] width 45 height 16
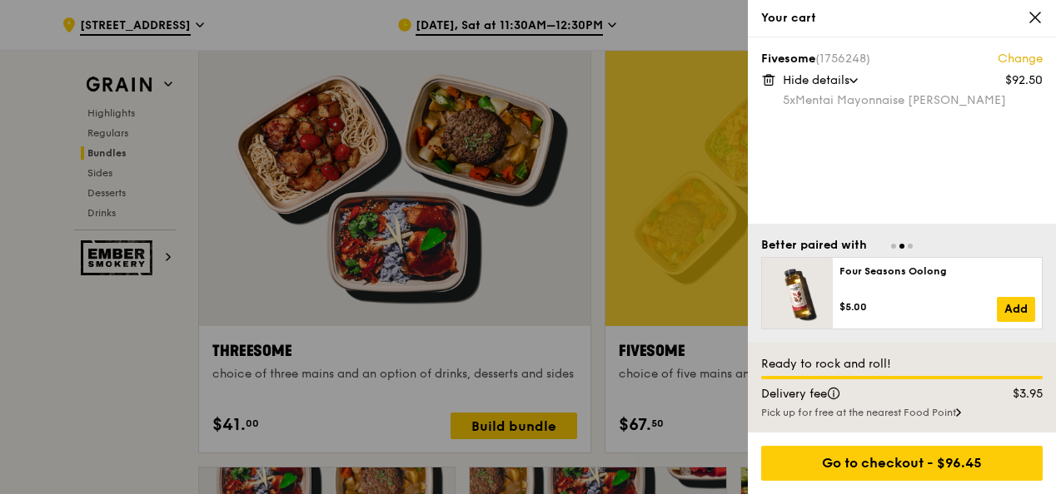
scroll to position [2842, 0]
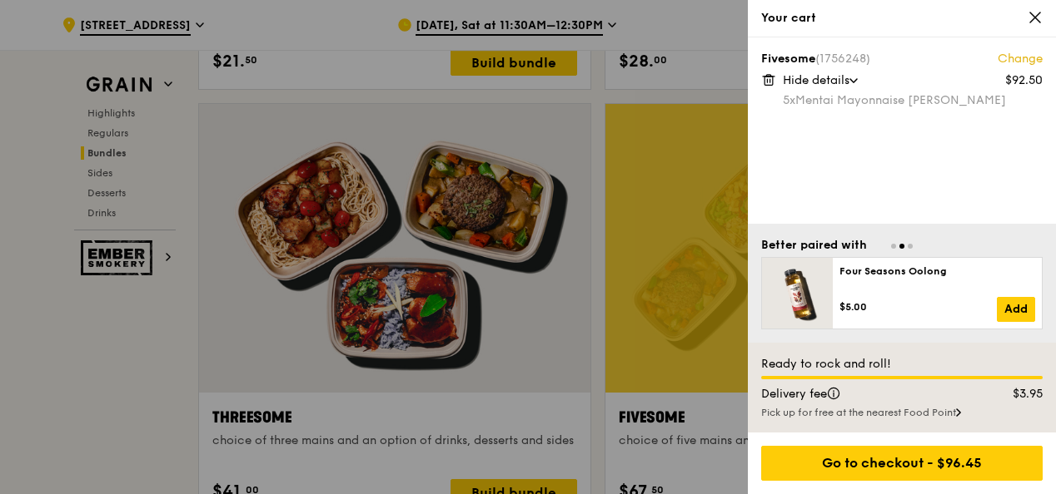
click at [116, 334] on div at bounding box center [528, 247] width 1056 height 494
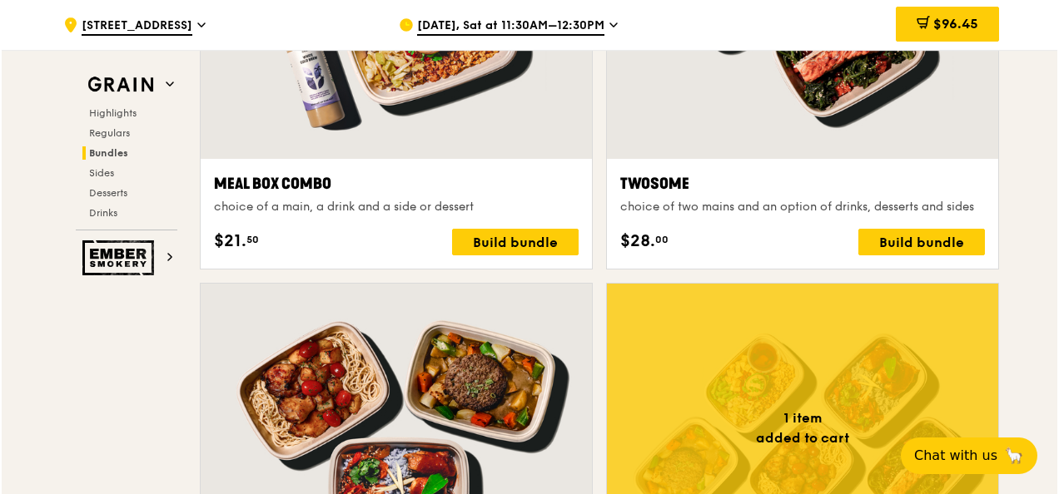
scroll to position [2592, 0]
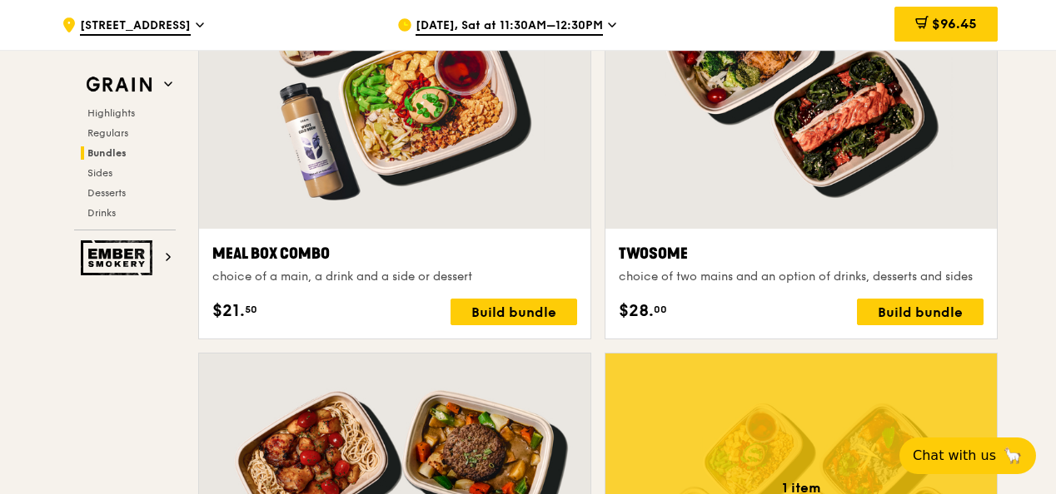
click at [824, 251] on div "Twosome" at bounding box center [800, 253] width 365 height 23
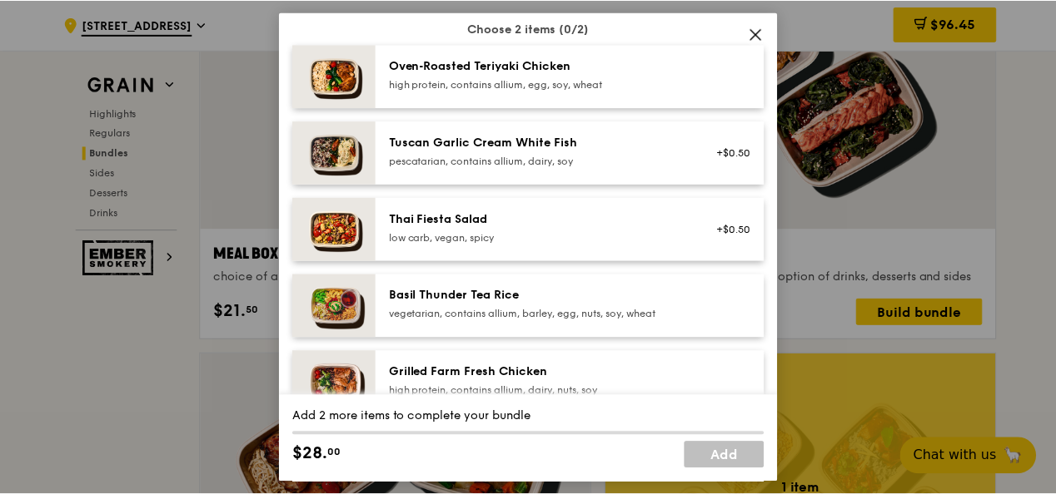
scroll to position [250, 0]
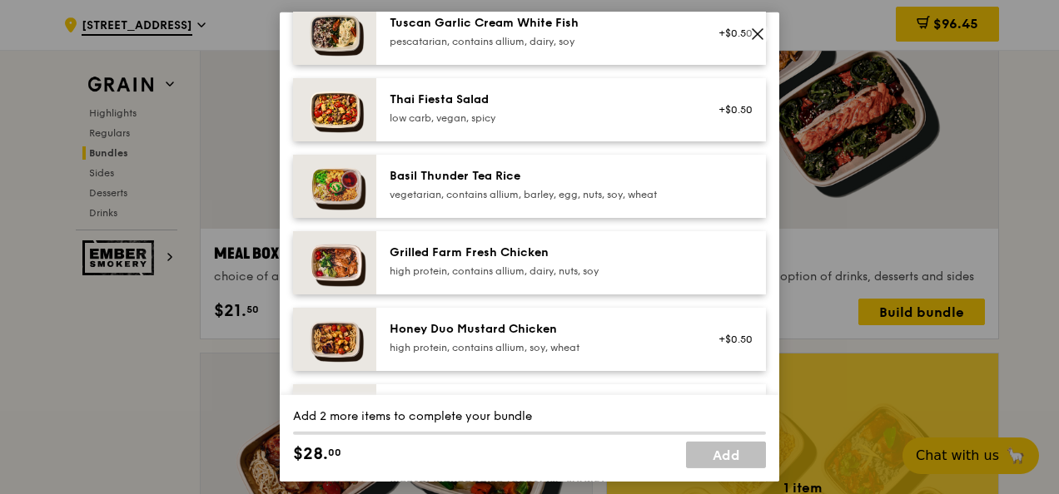
click at [540, 334] on div "Honey Duo Mustard Chicken" at bounding box center [539, 329] width 299 height 17
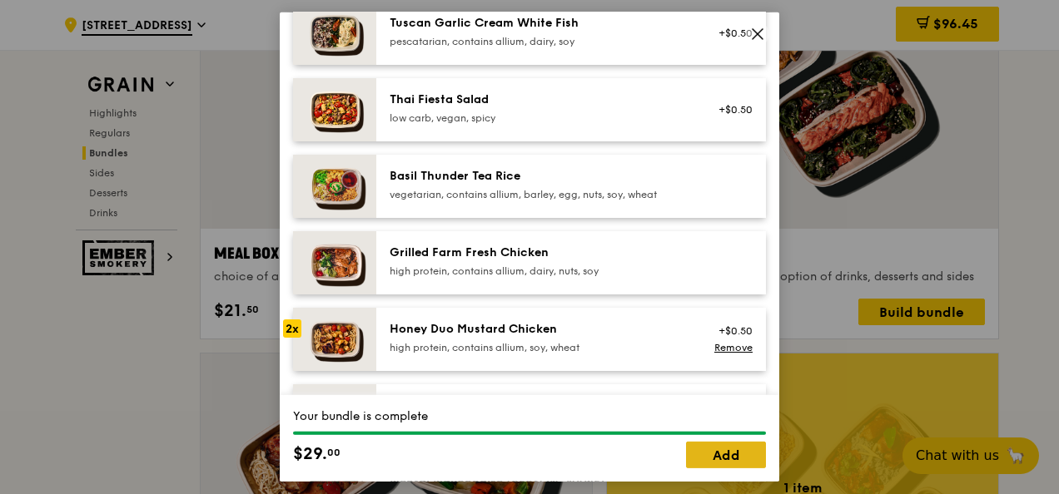
click at [716, 459] on link "Add" at bounding box center [726, 455] width 80 height 27
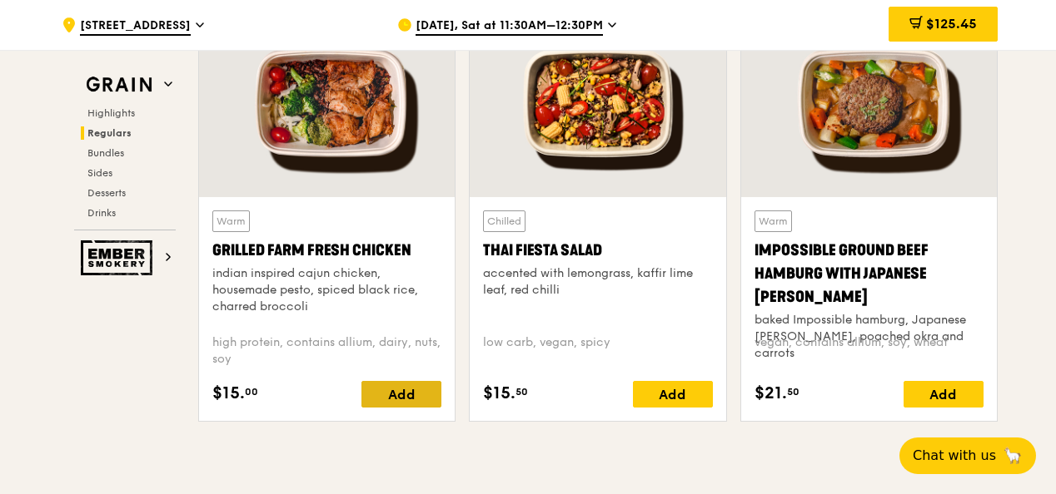
scroll to position [1926, 0]
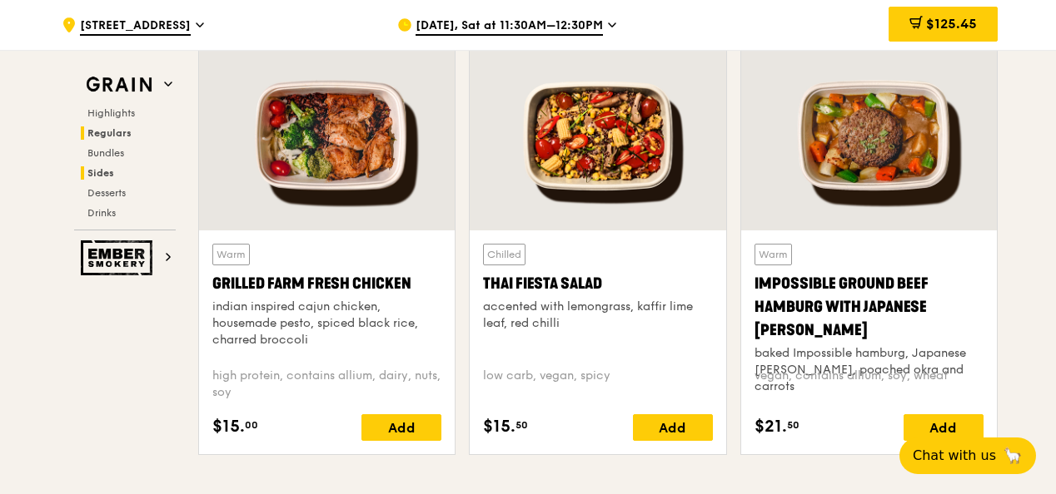
click at [103, 170] on span "Sides" at bounding box center [100, 173] width 27 height 12
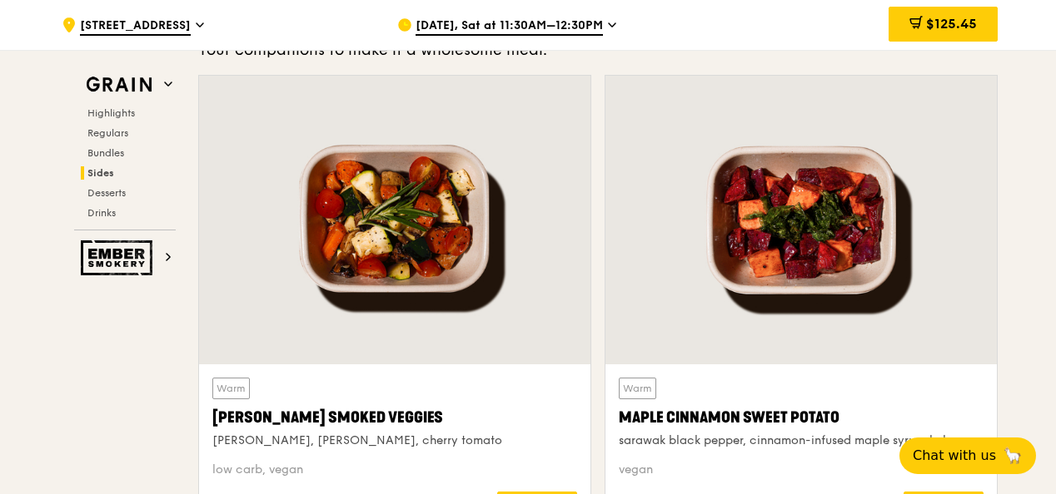
scroll to position [3869, 0]
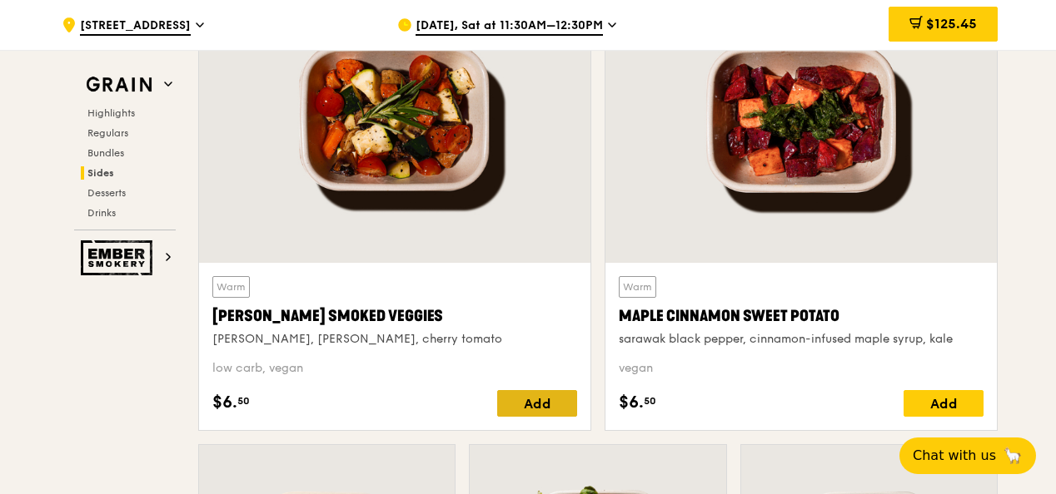
click at [531, 393] on div "Add" at bounding box center [537, 403] width 80 height 27
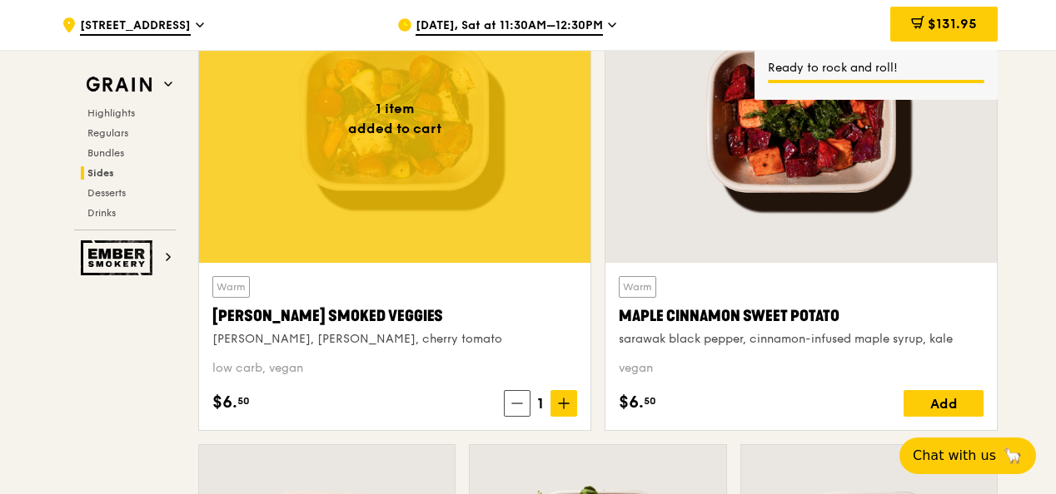
click at [945, 397] on div "Add" at bounding box center [943, 403] width 80 height 27
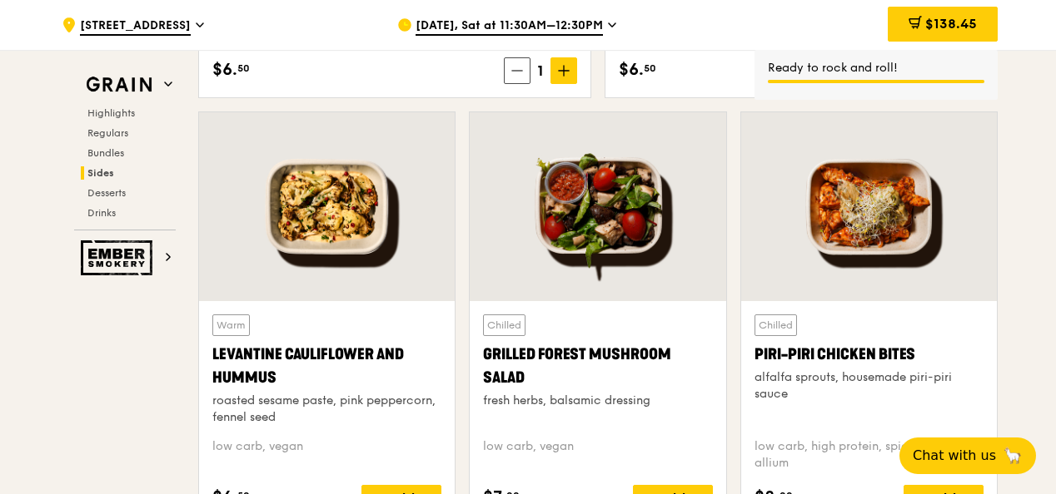
scroll to position [4285, 0]
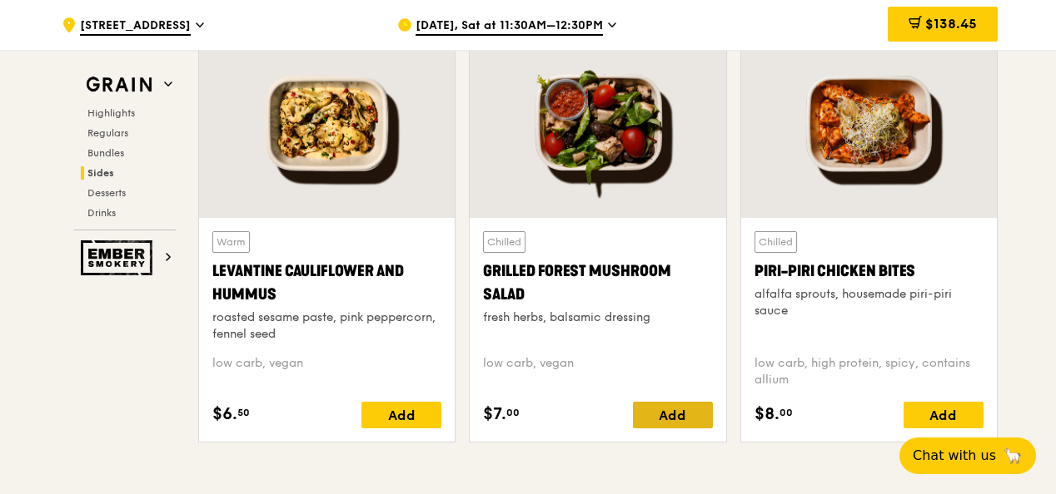
click at [669, 403] on div "Add" at bounding box center [673, 415] width 80 height 27
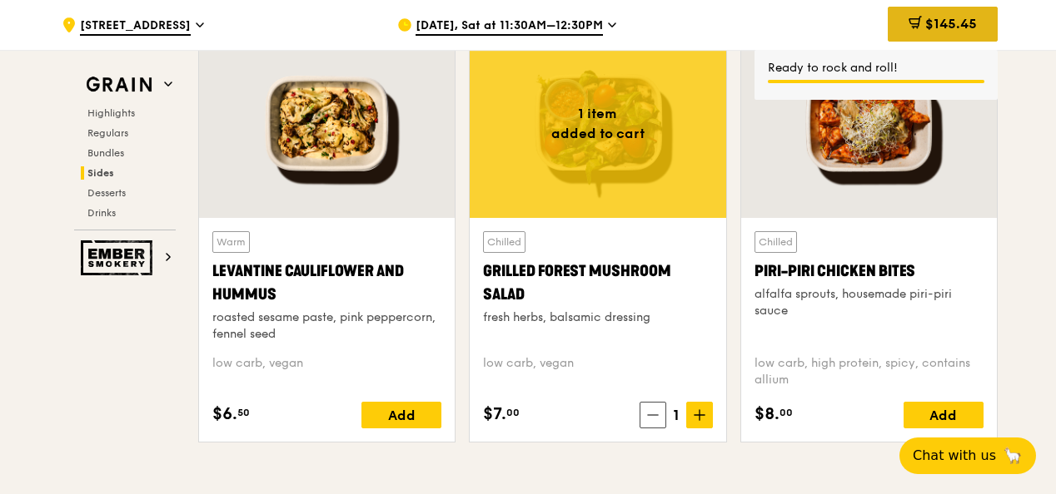
click at [956, 19] on span "$145.45" at bounding box center [951, 24] width 52 height 16
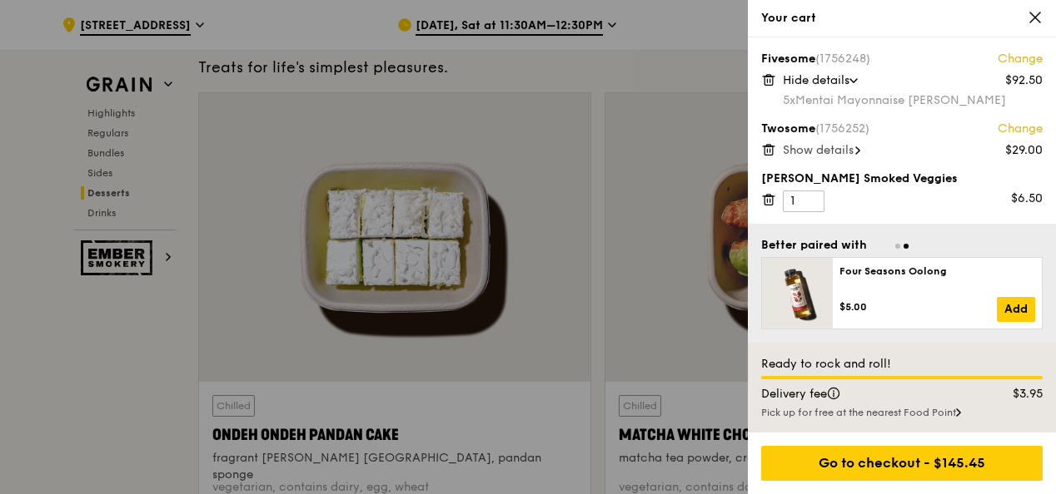
scroll to position [5035, 0]
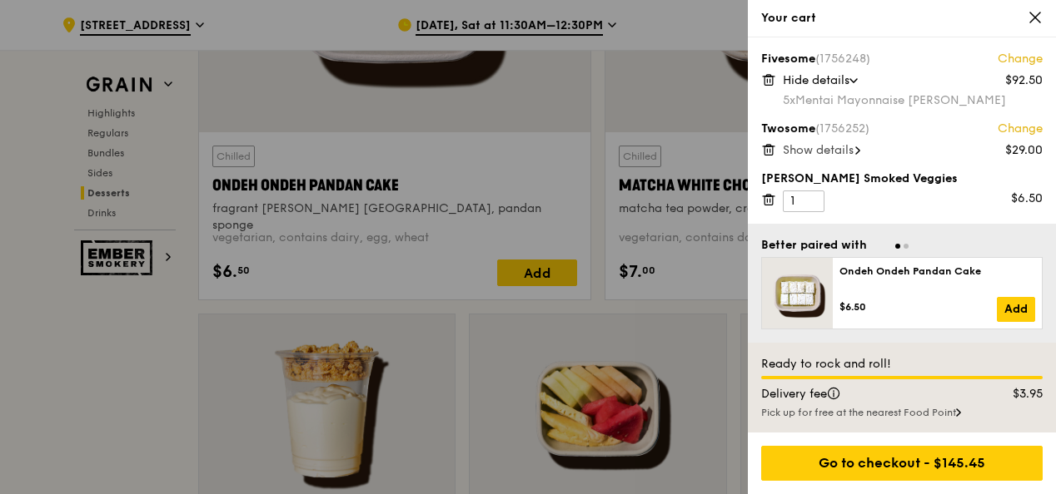
click at [538, 268] on div at bounding box center [528, 247] width 1056 height 494
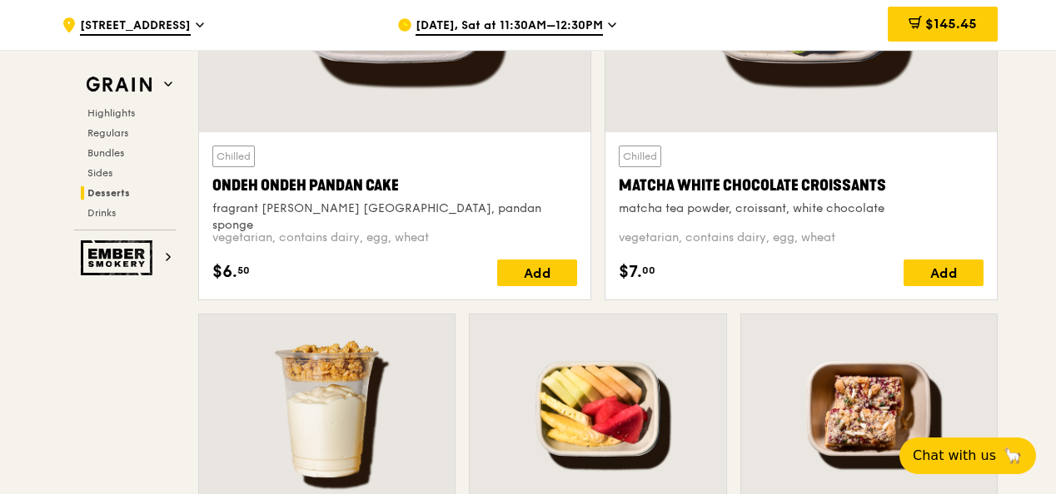
click at [538, 268] on div "Add" at bounding box center [537, 273] width 80 height 27
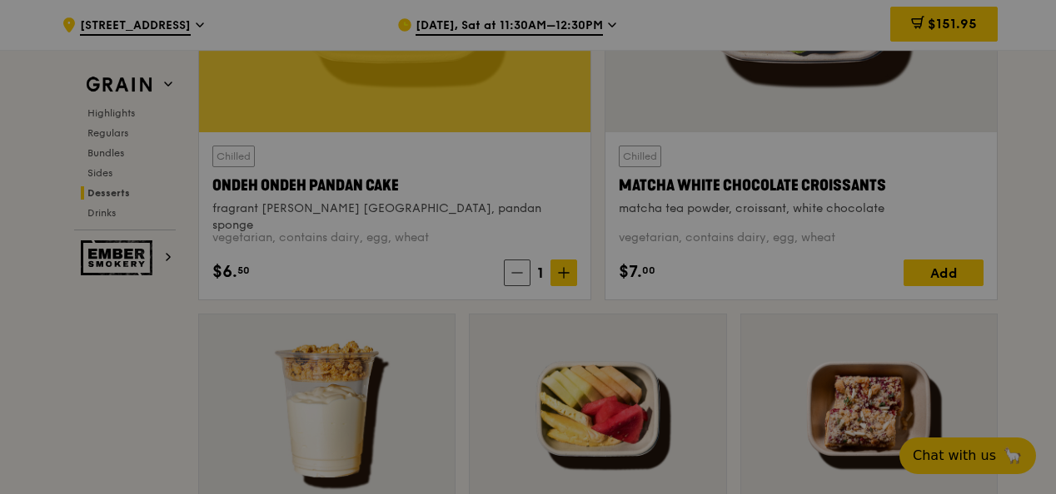
click at [567, 268] on div at bounding box center [528, 247] width 1056 height 494
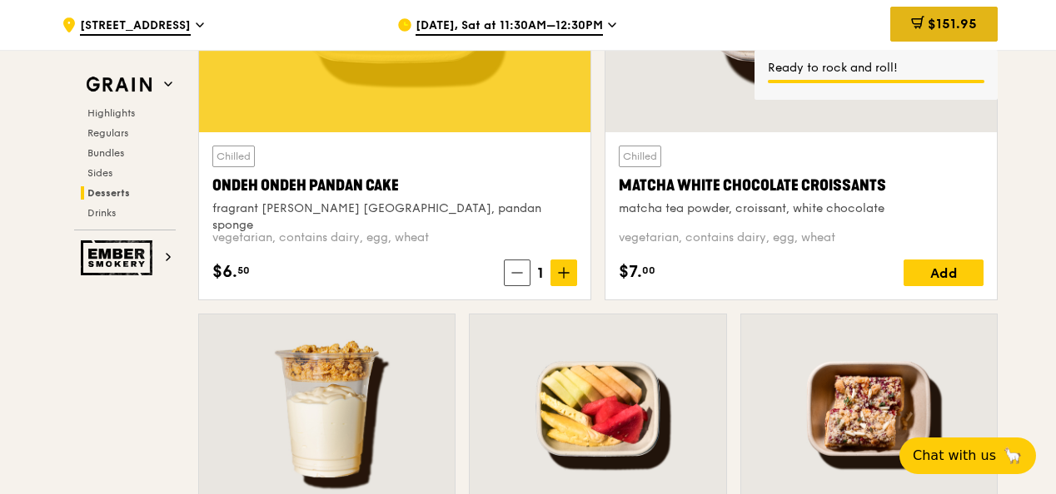
click at [947, 27] on span "$151.95" at bounding box center [951, 24] width 49 height 16
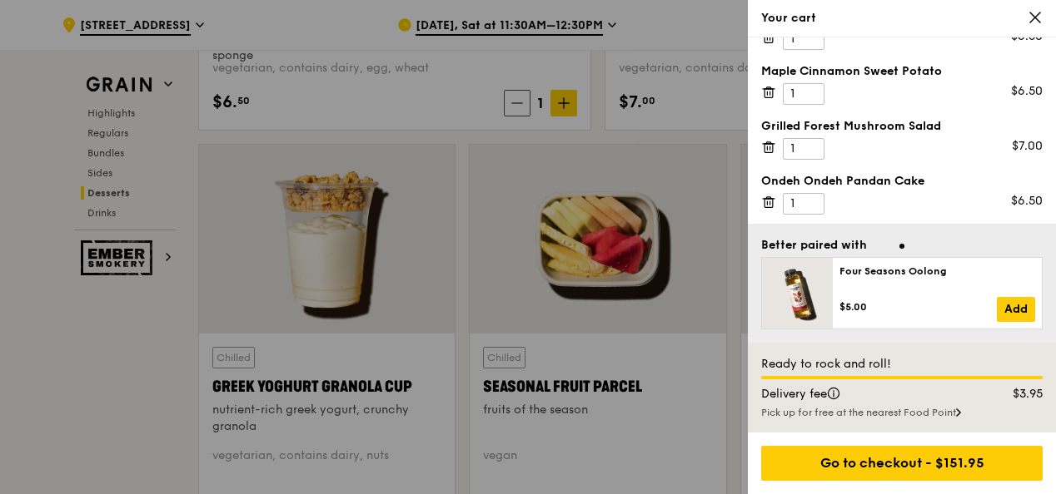
scroll to position [5368, 0]
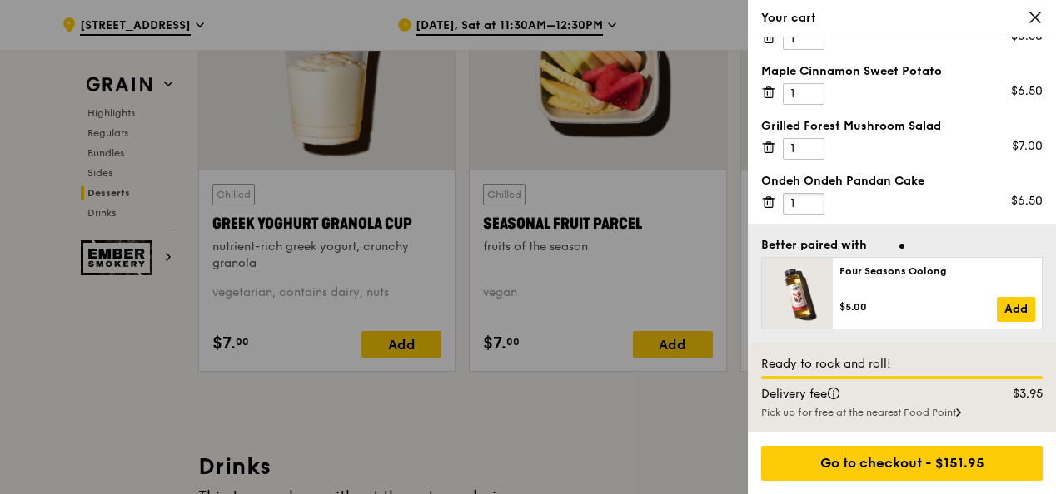
click at [797, 196] on input "1" at bounding box center [803, 204] width 42 height 22
type input "2"
click at [809, 193] on input "2" at bounding box center [803, 204] width 42 height 22
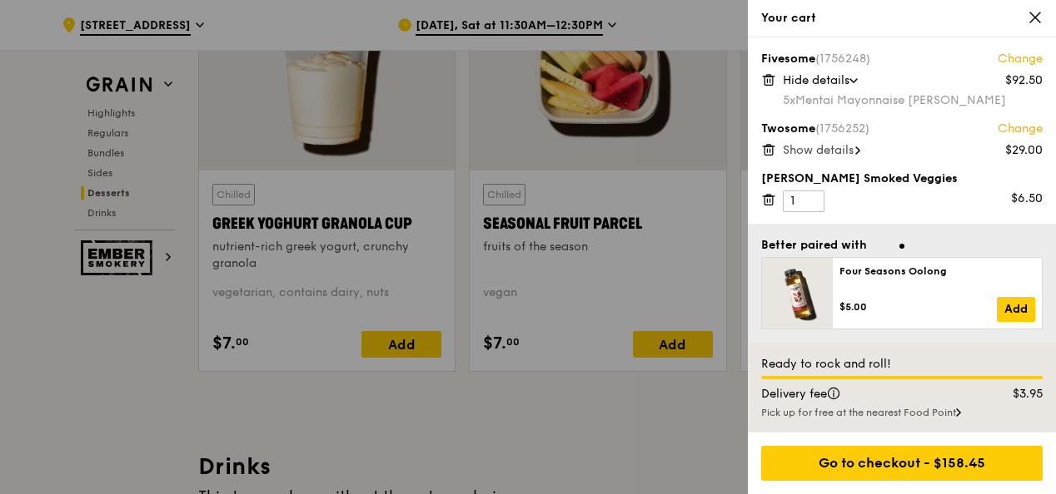
click at [864, 147] on div "Show details" at bounding box center [912, 150] width 260 height 17
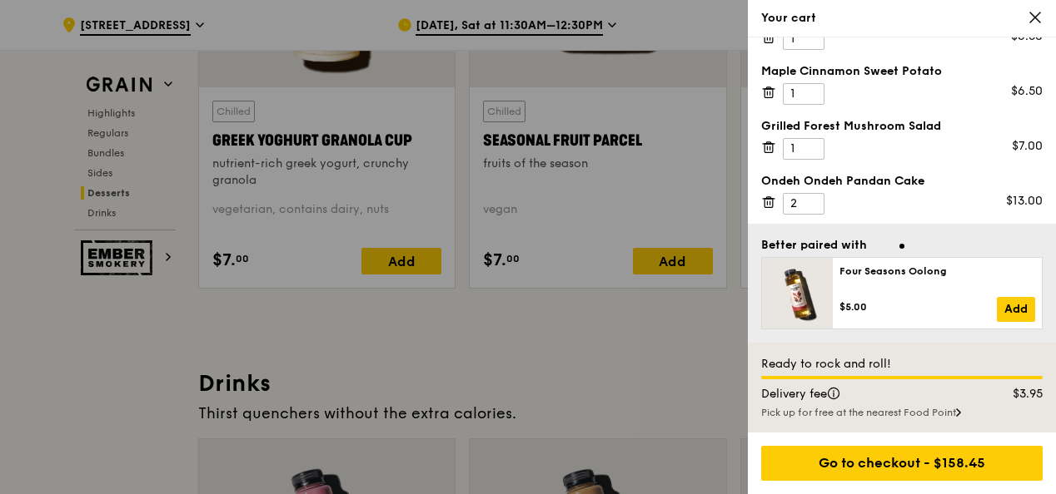
scroll to position [5534, 0]
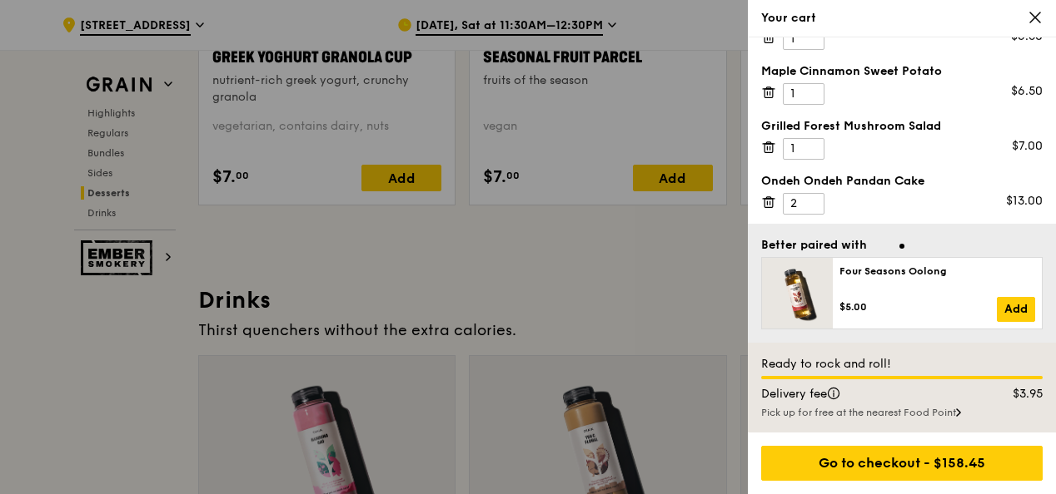
click at [589, 292] on div at bounding box center [528, 247] width 1056 height 494
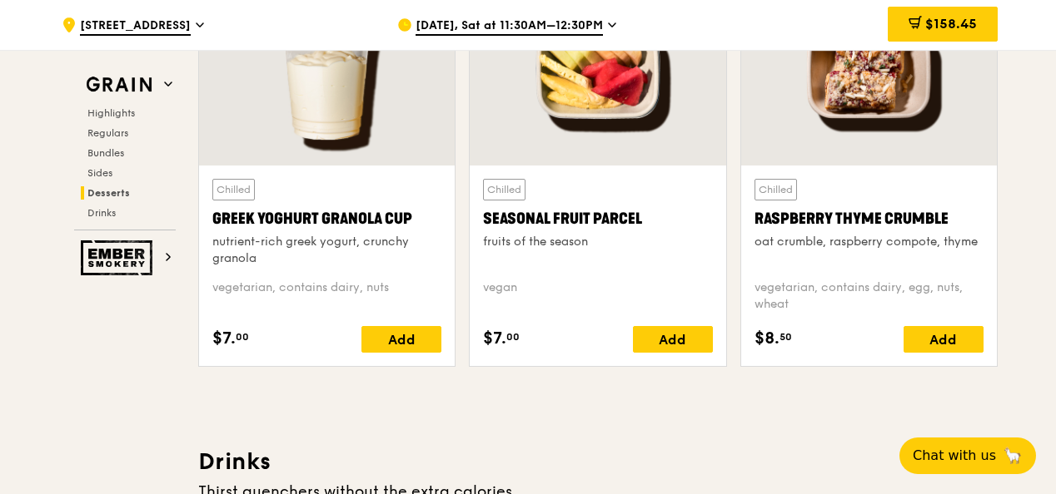
scroll to position [5368, 0]
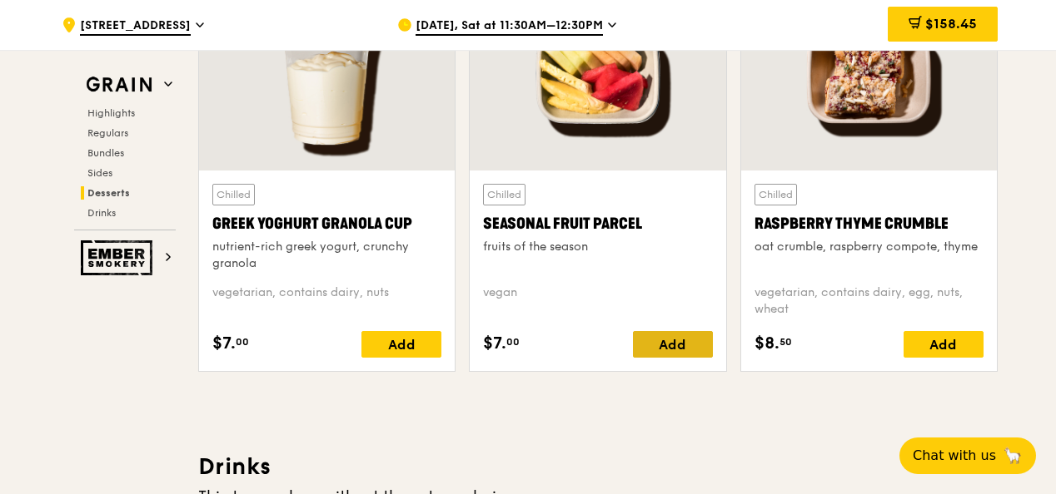
click at [673, 345] on div "Add" at bounding box center [673, 344] width 80 height 27
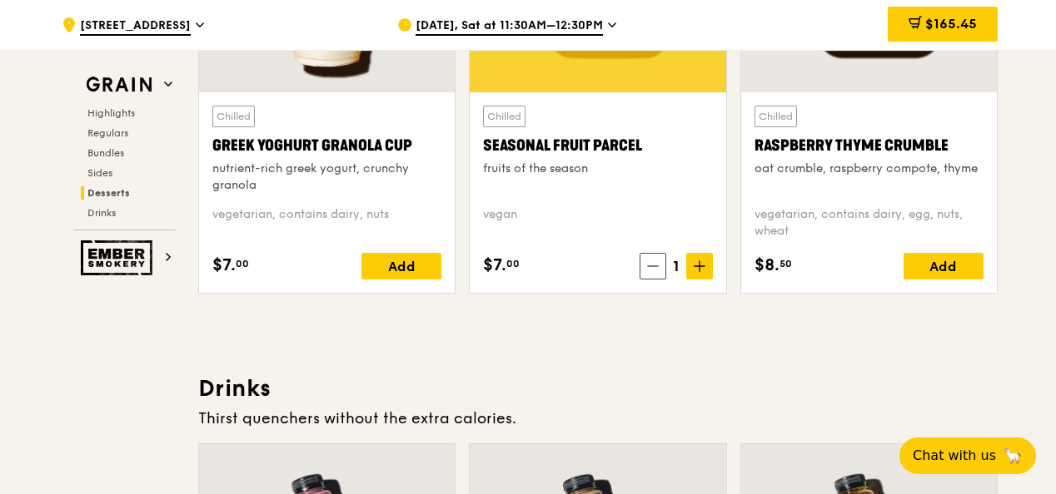
scroll to position [5451, 0]
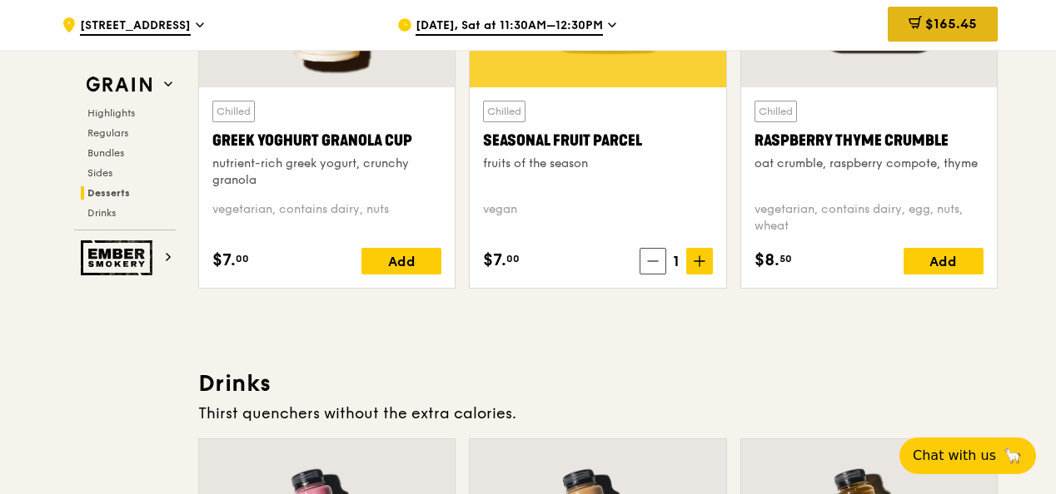
click at [942, 23] on span "$165.45" at bounding box center [951, 24] width 52 height 16
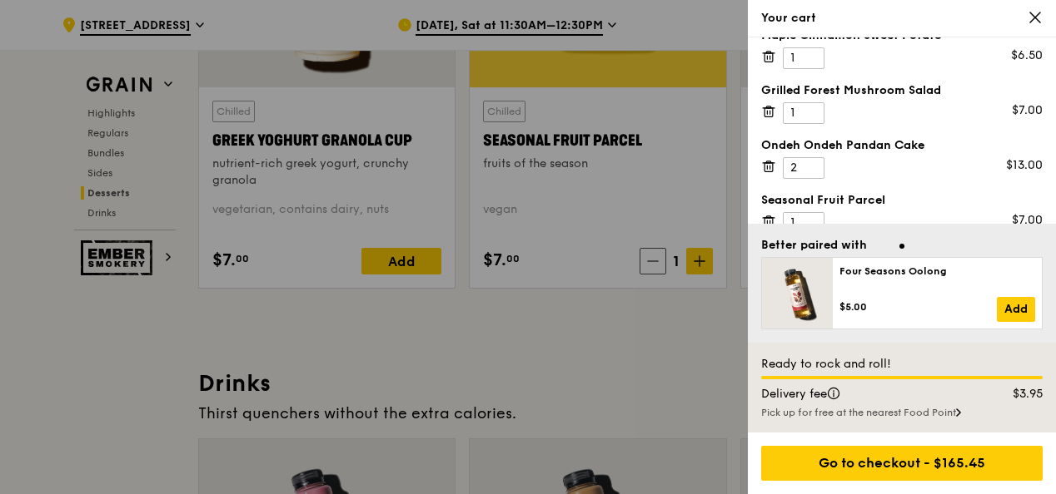
scroll to position [236, 0]
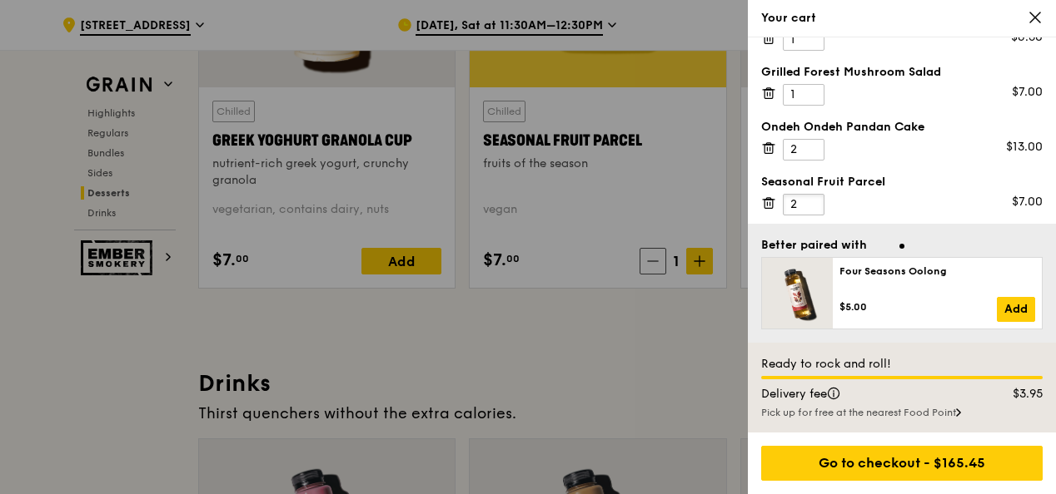
type input "2"
click at [809, 199] on input "2" at bounding box center [803, 205] width 42 height 22
click at [646, 346] on div at bounding box center [528, 247] width 1056 height 494
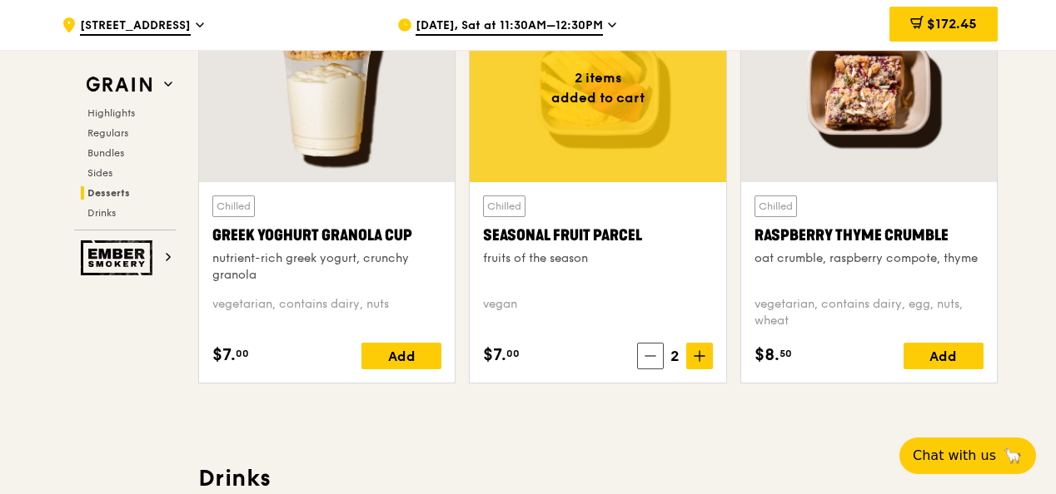
scroll to position [5284, 0]
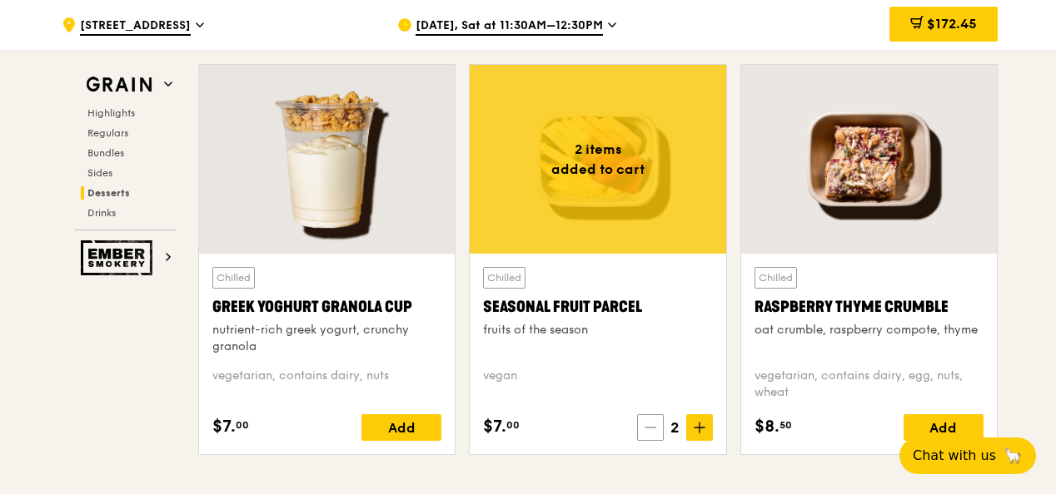
click at [649, 425] on icon at bounding box center [650, 428] width 12 height 12
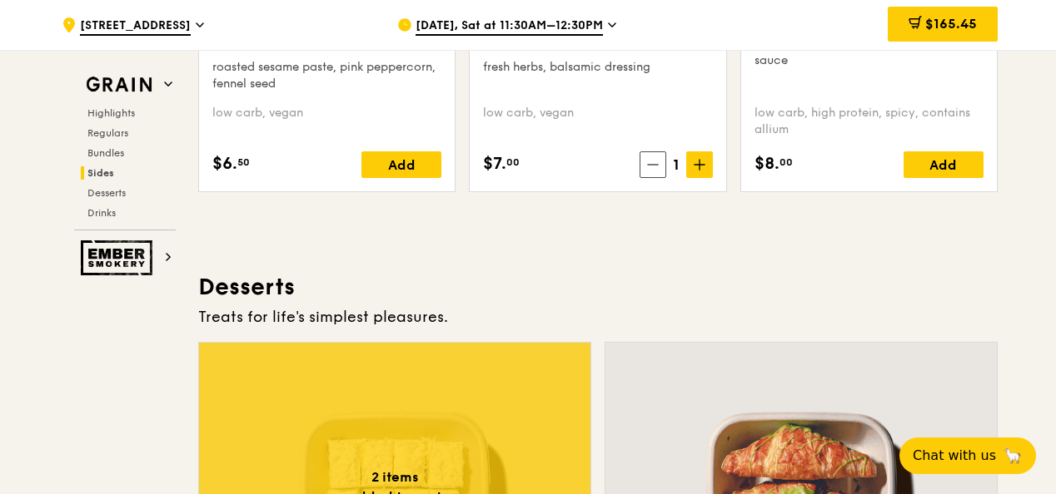
scroll to position [5035, 0]
